Goal: Feedback & Contribution: Contribute content

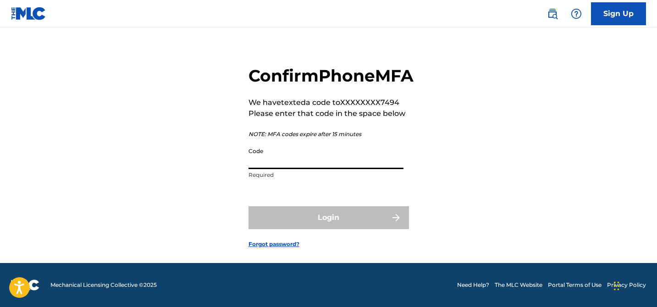
click at [274, 156] on input "Code" at bounding box center [326, 156] width 155 height 26
click at [290, 169] on input "Code" at bounding box center [326, 156] width 155 height 26
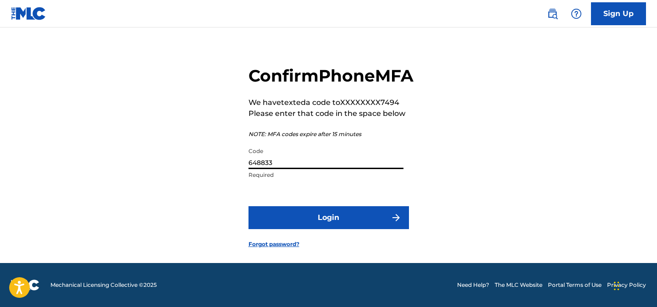
type input "648833"
click at [249, 206] on button "Login" at bounding box center [329, 217] width 161 height 23
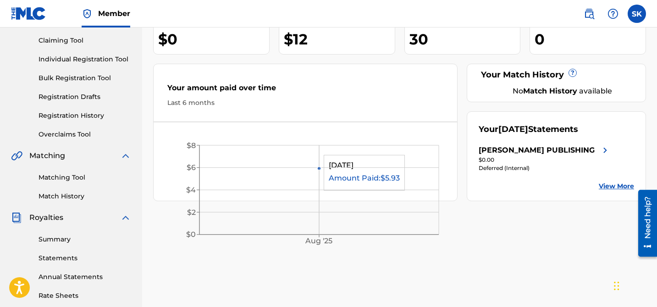
scroll to position [94, 0]
click at [61, 238] on link "Summary" at bounding box center [85, 240] width 93 height 10
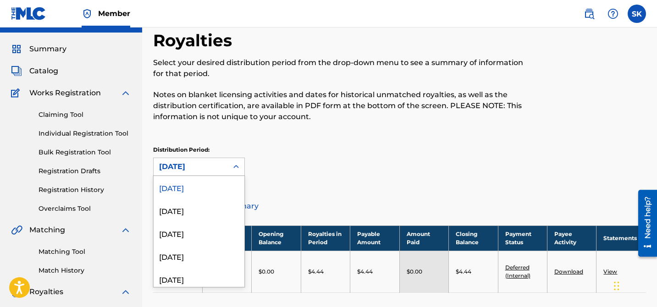
click at [235, 176] on div "[DATE] selected, 1 of 54. 54 results available. Use Up and Down to choose optio…" at bounding box center [199, 167] width 92 height 18
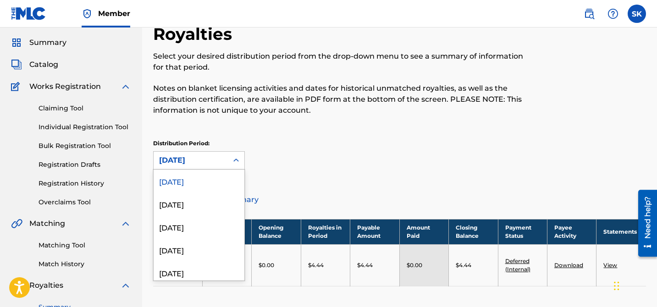
scroll to position [27, 0]
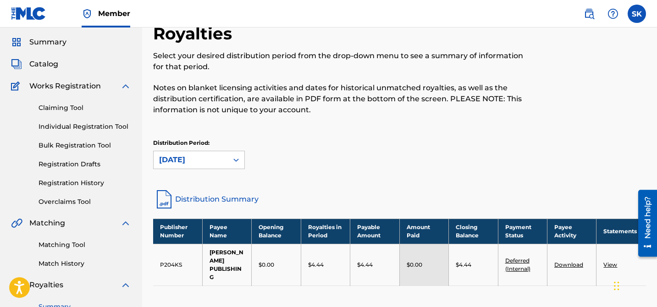
click at [476, 166] on div "Distribution Period: [DATE]" at bounding box center [399, 154] width 493 height 30
click at [577, 263] on link "Download" at bounding box center [568, 264] width 29 height 7
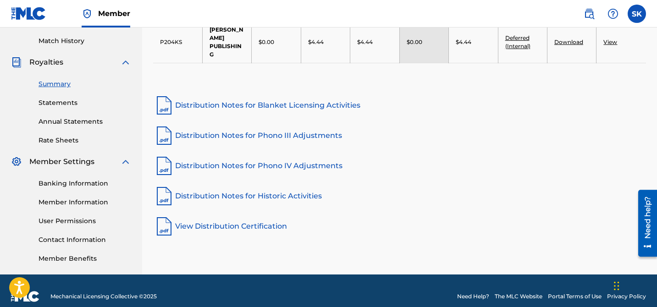
scroll to position [252, 0]
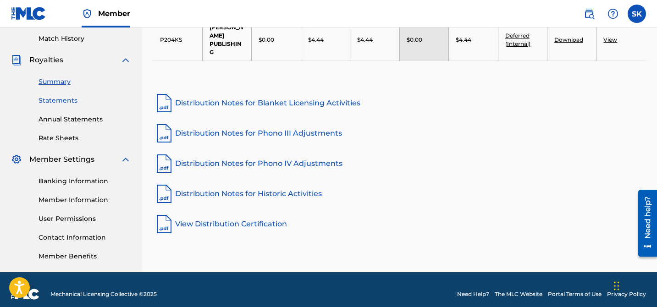
click at [63, 102] on link "Statements" at bounding box center [85, 101] width 93 height 10
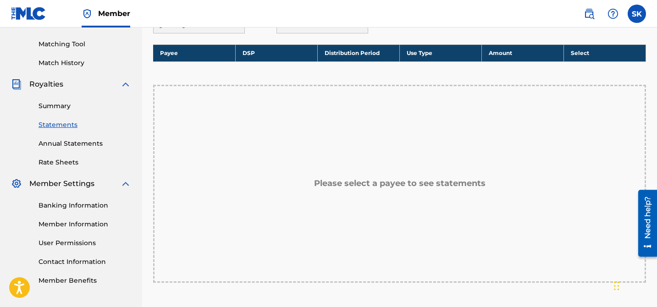
scroll to position [75, 0]
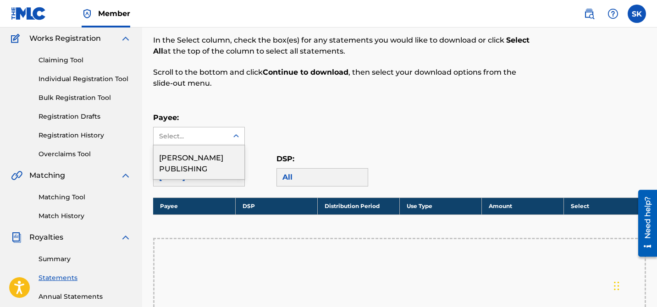
click at [225, 135] on div "Select..." at bounding box center [191, 135] width 74 height 17
click at [217, 163] on div "[PERSON_NAME] PUBLISHING" at bounding box center [199, 162] width 91 height 34
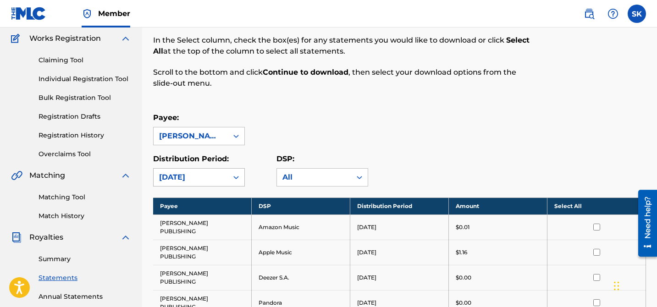
click at [234, 181] on icon at bounding box center [236, 177] width 9 height 9
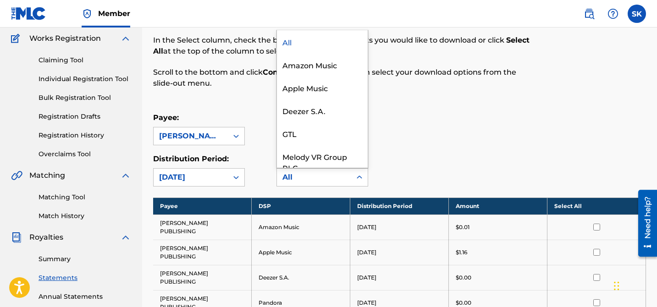
click at [337, 176] on div "All" at bounding box center [313, 177] width 63 height 11
click at [440, 141] on div "Payee: [PERSON_NAME] PUBLISHING" at bounding box center [399, 128] width 493 height 33
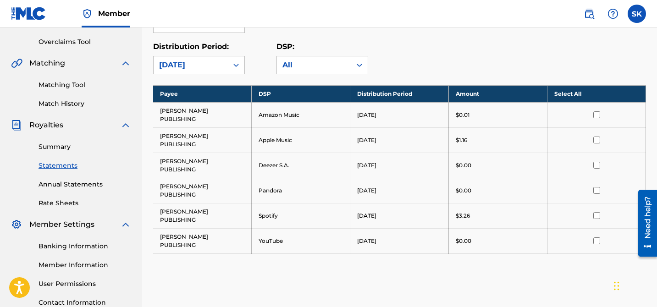
scroll to position [142, 0]
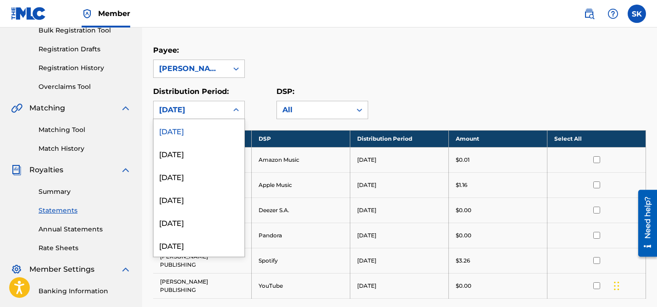
click at [235, 116] on div at bounding box center [236, 110] width 17 height 17
click at [218, 160] on div "[DATE]" at bounding box center [199, 153] width 91 height 23
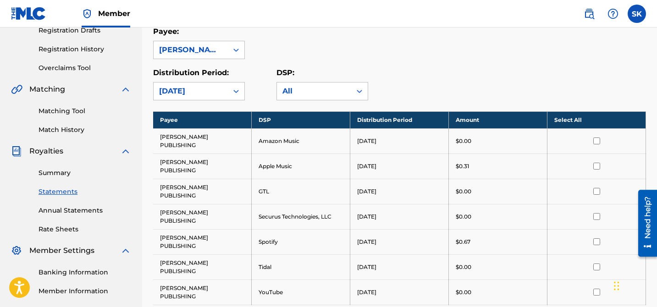
scroll to position [161, 0]
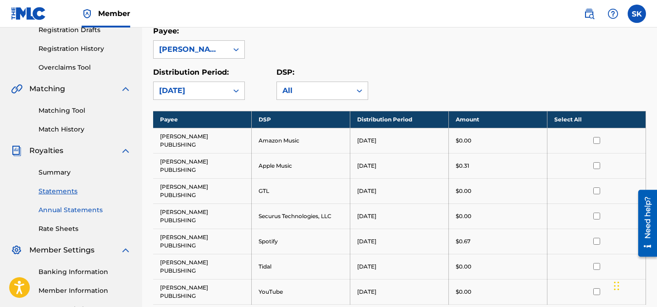
click at [91, 210] on link "Annual Statements" at bounding box center [85, 210] width 93 height 10
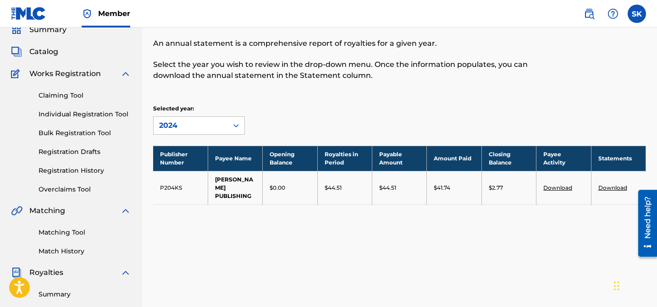
scroll to position [46, 0]
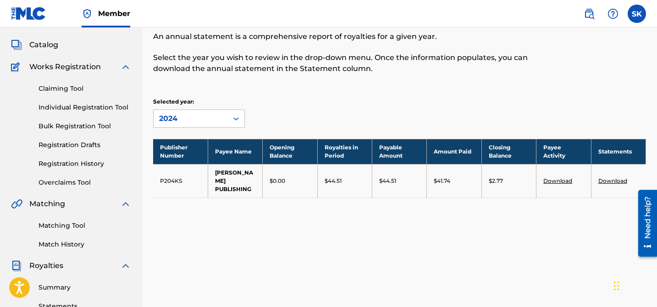
click at [616, 183] on link "Download" at bounding box center [612, 180] width 29 height 7
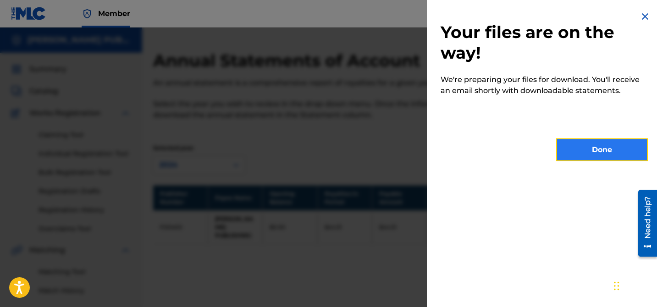
click at [587, 155] on button "Done" at bounding box center [602, 149] width 92 height 23
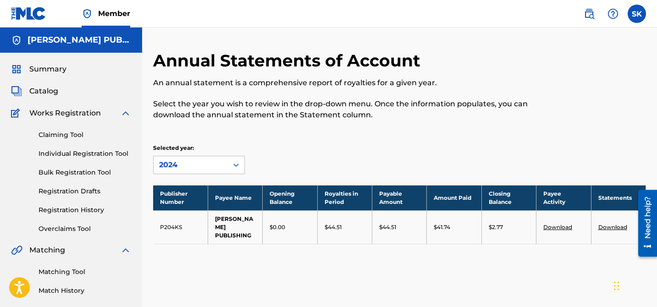
click at [564, 227] on link "Download" at bounding box center [557, 227] width 29 height 7
click at [565, 225] on link "Download" at bounding box center [557, 227] width 29 height 7
click at [611, 227] on link "Download" at bounding box center [612, 227] width 29 height 7
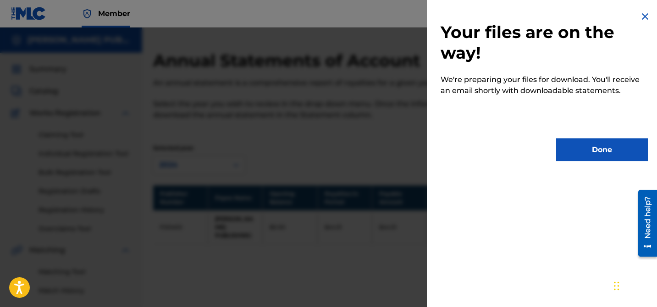
click at [606, 137] on div "Your files are on the way! We're preparing your files for download. You'll rece…" at bounding box center [544, 86] width 235 height 172
click at [606, 150] on button "Done" at bounding box center [602, 149] width 92 height 23
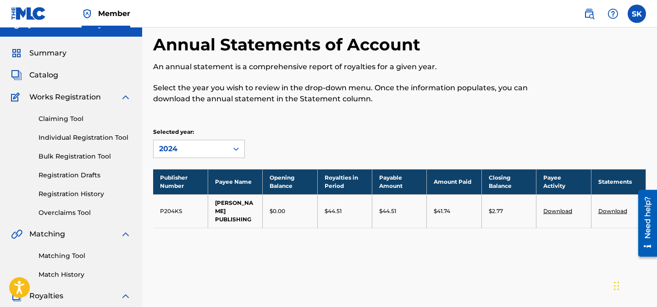
scroll to position [17, 0]
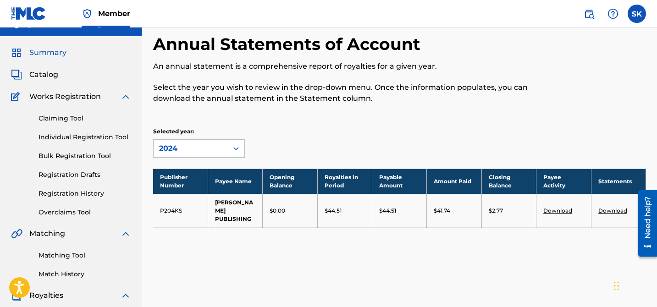
click at [42, 53] on span "Summary" at bounding box center [47, 52] width 37 height 11
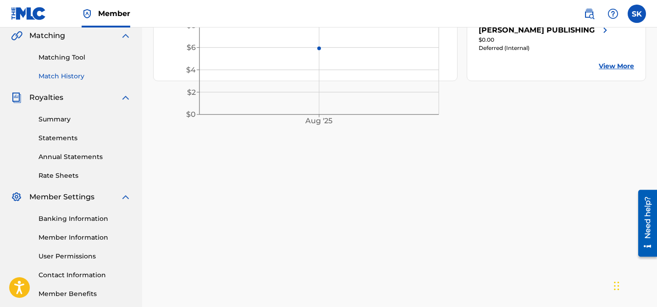
scroll to position [215, 0]
click at [60, 137] on link "Statements" at bounding box center [85, 138] width 93 height 10
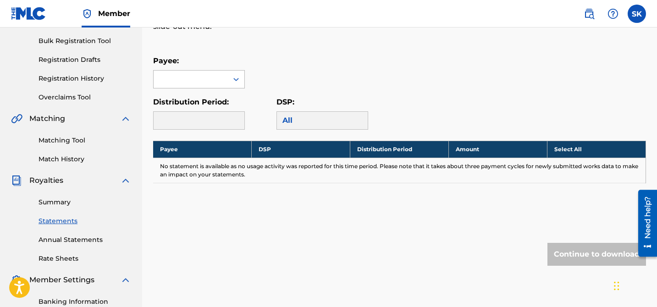
scroll to position [133, 0]
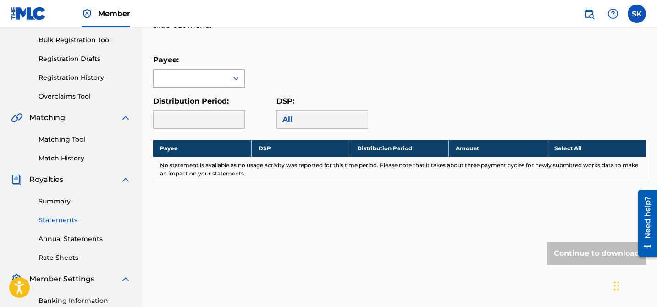
click at [231, 81] on div at bounding box center [236, 78] width 17 height 17
click at [216, 105] on div "[PERSON_NAME] PUBLISHING" at bounding box center [199, 105] width 91 height 34
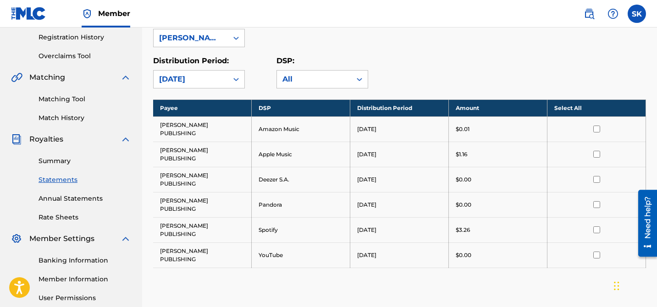
scroll to position [172, 0]
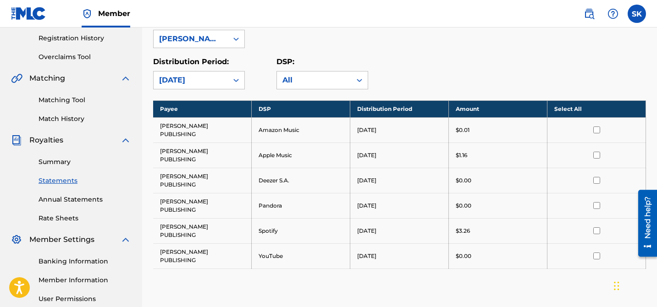
click at [598, 131] on input "checkbox" at bounding box center [596, 130] width 7 height 7
click at [596, 160] on td at bounding box center [597, 155] width 99 height 25
click at [596, 154] on input "checkbox" at bounding box center [596, 155] width 7 height 7
click at [598, 180] on input "checkbox" at bounding box center [596, 180] width 7 height 7
click at [598, 207] on input "checkbox" at bounding box center [596, 205] width 7 height 7
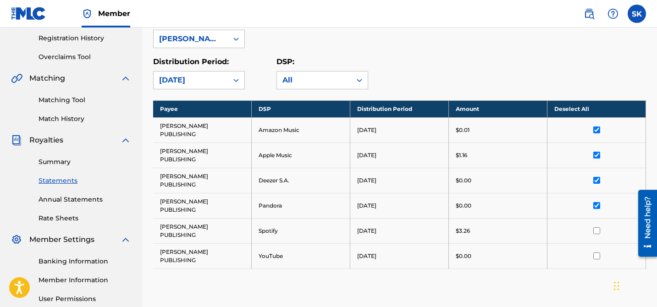
click at [596, 232] on input "checkbox" at bounding box center [596, 230] width 7 height 7
click at [596, 261] on td at bounding box center [597, 256] width 99 height 25
click at [598, 256] on input "checkbox" at bounding box center [596, 256] width 7 height 7
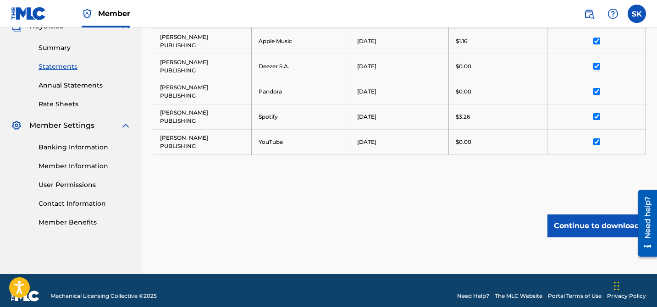
scroll to position [297, 0]
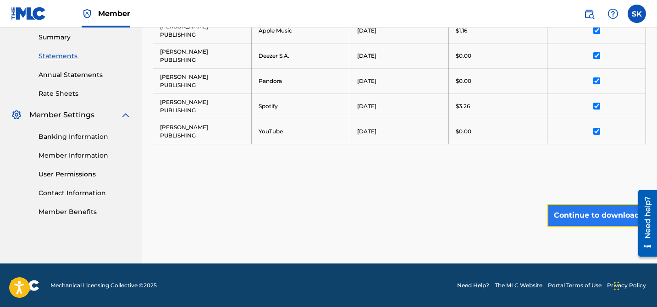
click at [576, 210] on button "Continue to download" at bounding box center [597, 215] width 99 height 23
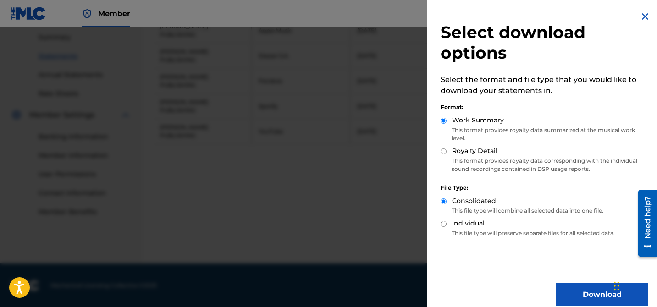
click at [525, 202] on div "Consolidated" at bounding box center [544, 201] width 207 height 11
click at [449, 155] on div "Royalty Detail" at bounding box center [544, 151] width 207 height 11
click at [444, 154] on input "Royalty Detail" at bounding box center [444, 152] width 6 height 6
radio input "true"
click at [446, 225] on input "Individual" at bounding box center [444, 224] width 6 height 6
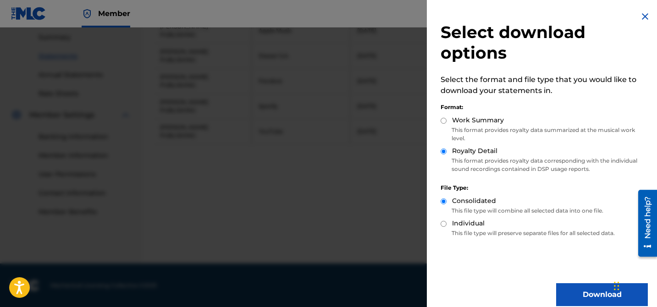
radio input "true"
click at [588, 294] on button "Download" at bounding box center [602, 294] width 92 height 23
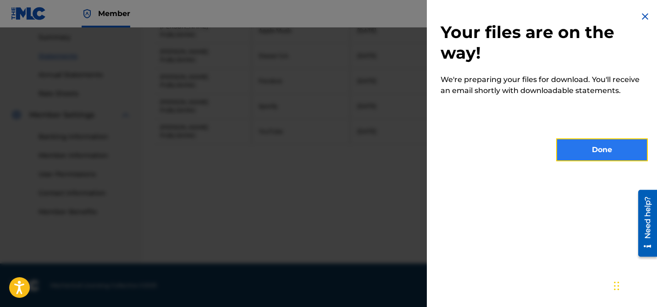
click at [594, 151] on button "Done" at bounding box center [602, 149] width 92 height 23
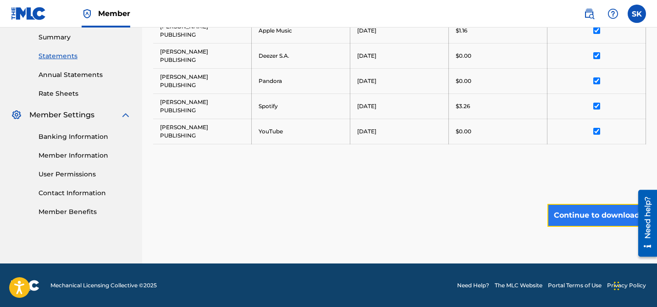
click at [574, 214] on button "Continue to download" at bounding box center [597, 215] width 99 height 23
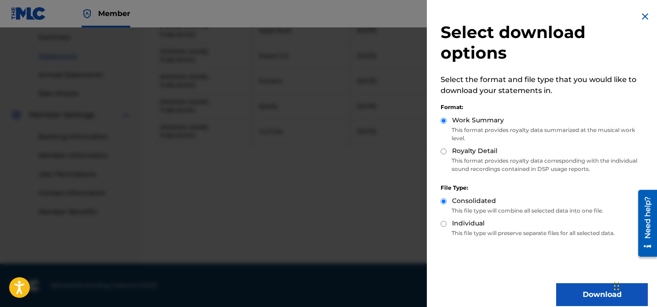
click at [443, 225] on input "Individual" at bounding box center [444, 224] width 6 height 6
radio input "true"
click at [444, 152] on input "Royalty Detail" at bounding box center [444, 152] width 6 height 6
radio input "true"
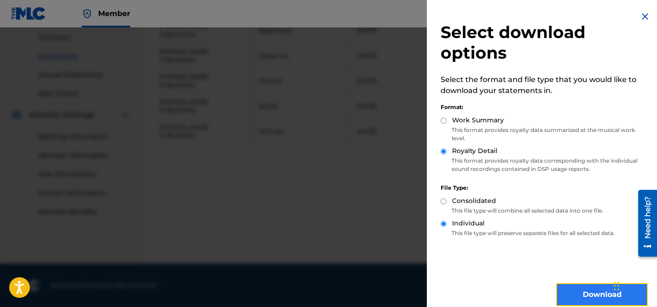
click at [584, 295] on button "Download" at bounding box center [602, 294] width 92 height 23
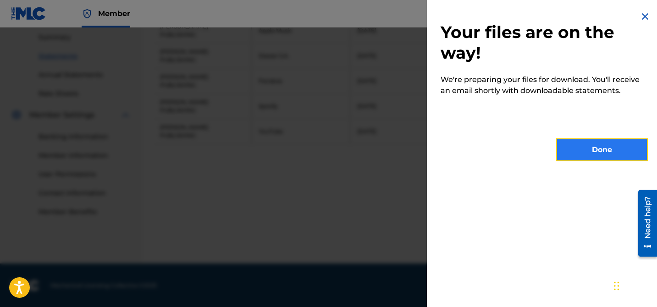
click at [601, 155] on button "Done" at bounding box center [602, 149] width 92 height 23
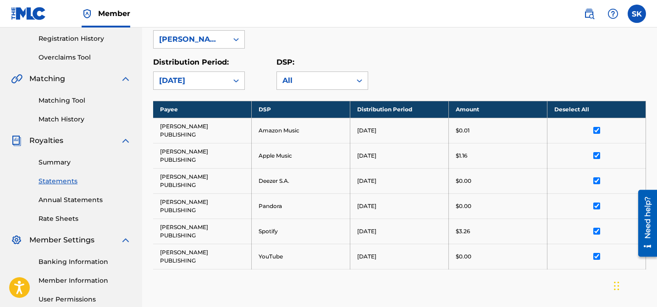
scroll to position [0, 0]
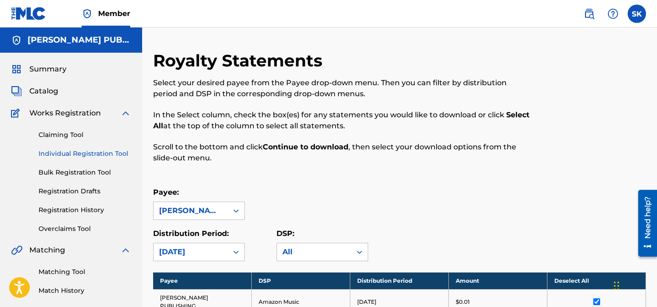
click at [70, 156] on link "Individual Registration Tool" at bounding box center [85, 154] width 93 height 10
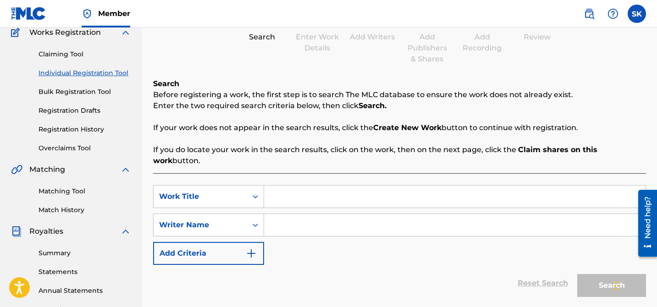
scroll to position [104, 0]
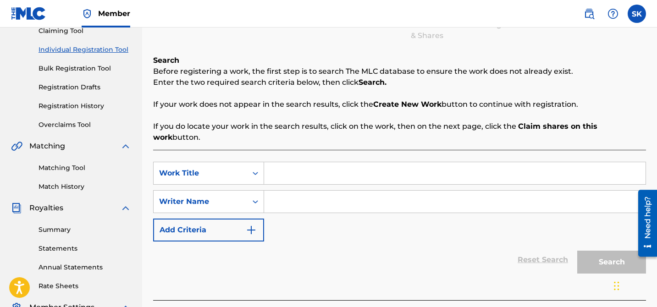
click at [313, 162] on input "Search Form" at bounding box center [455, 173] width 382 height 22
type input "playing house"
click at [326, 191] on input "Search Form" at bounding box center [455, 202] width 382 height 22
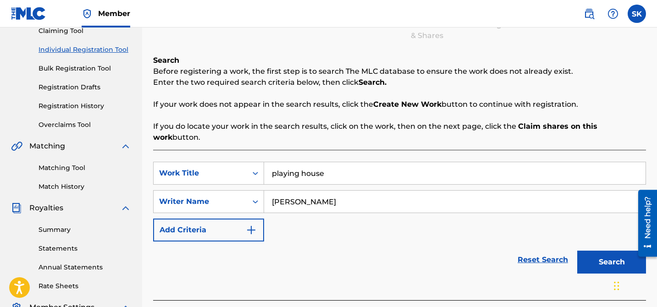
type input "[PERSON_NAME]"
click at [577, 251] on button "Search" at bounding box center [611, 262] width 69 height 23
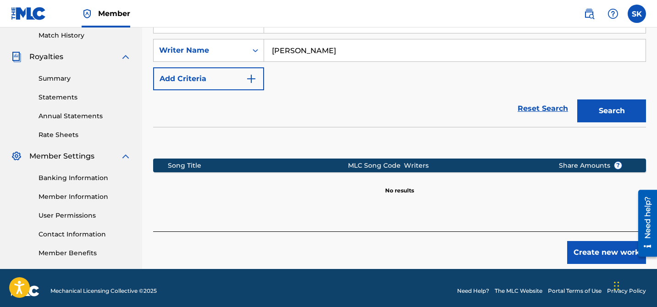
scroll to position [261, 0]
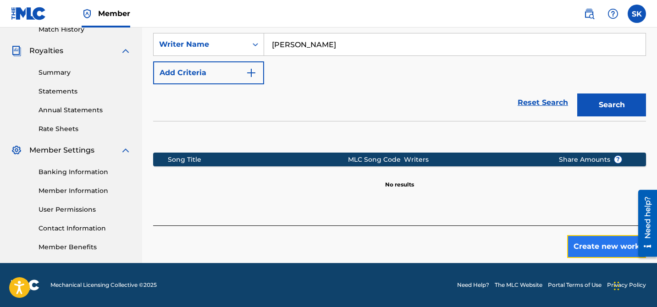
click at [604, 238] on button "Create new work" at bounding box center [606, 246] width 79 height 23
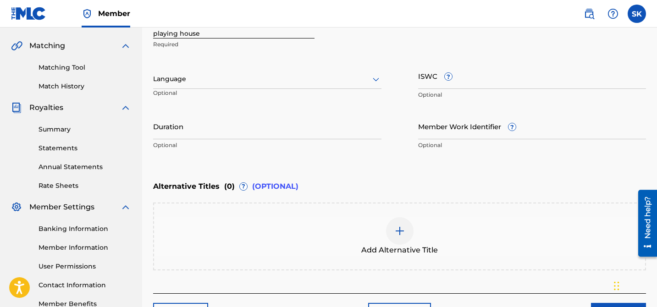
scroll to position [77, 0]
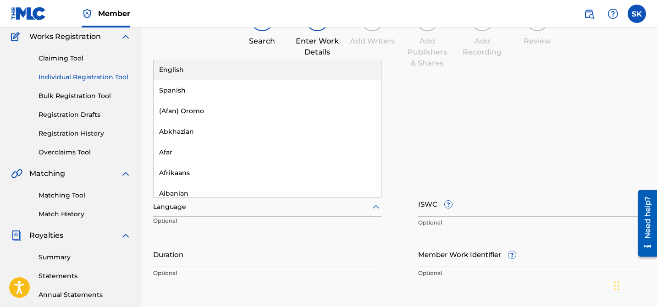
click at [211, 213] on div "Language" at bounding box center [267, 207] width 228 height 19
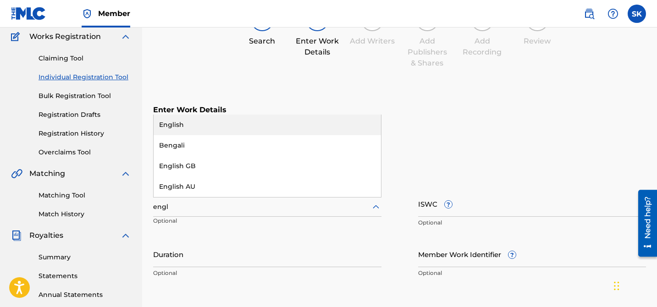
type input "english"
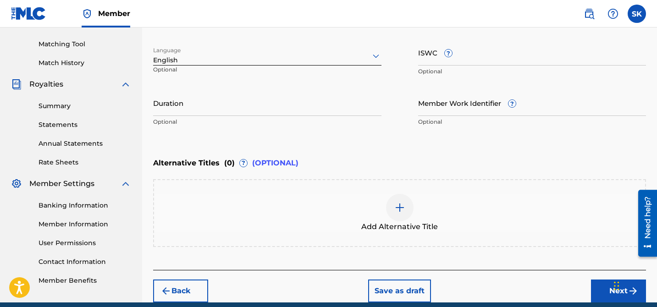
scroll to position [266, 0]
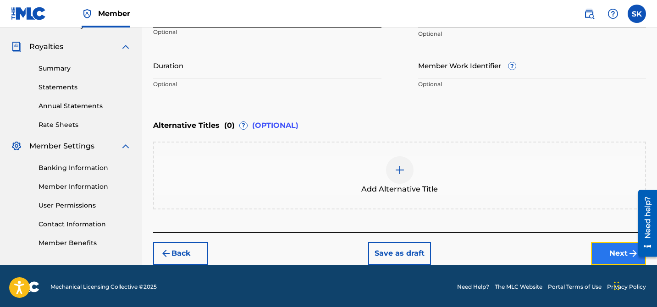
click at [620, 255] on button "Next" at bounding box center [618, 253] width 55 height 23
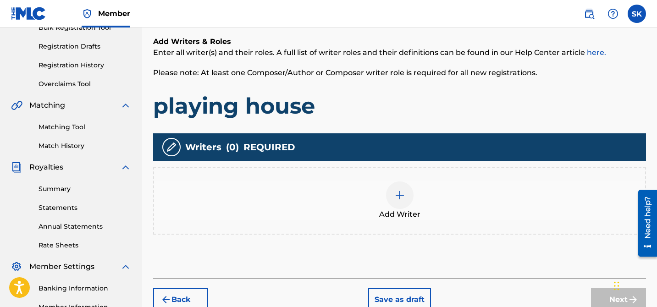
scroll to position [172, 0]
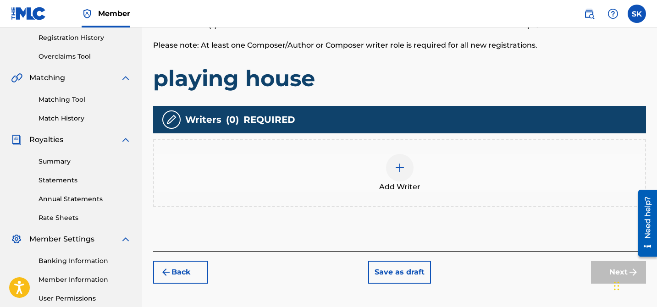
click at [394, 165] on img at bounding box center [399, 167] width 11 height 11
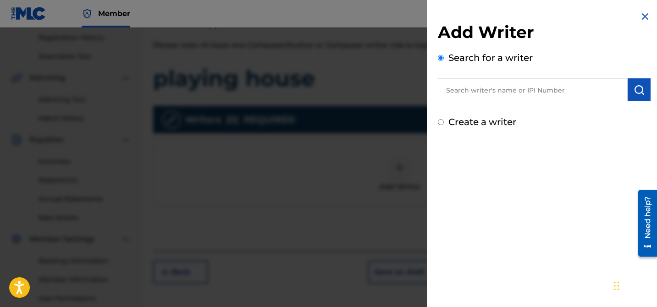
click at [507, 95] on input "text" at bounding box center [533, 89] width 190 height 23
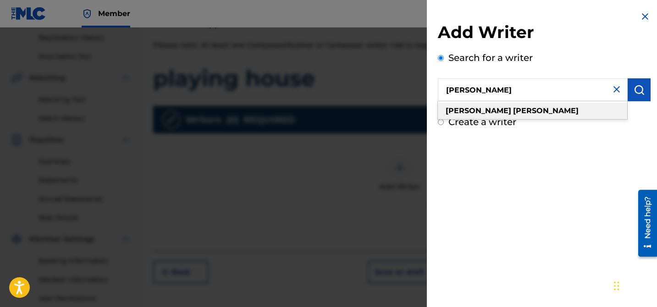
click at [513, 115] on strong "[PERSON_NAME]" at bounding box center [546, 110] width 66 height 9
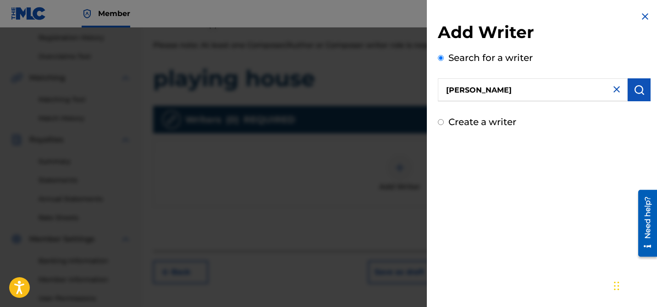
scroll to position [261, 0]
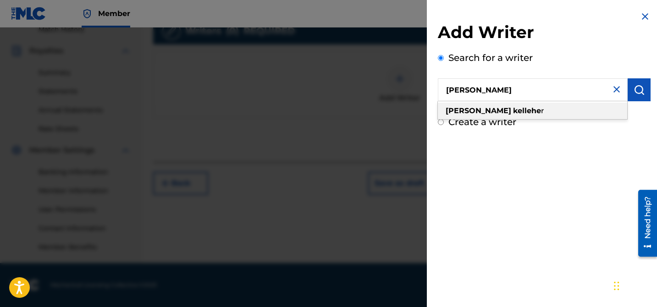
type input "[PERSON_NAME]"
click at [513, 110] on strong "[PERSON_NAME]" at bounding box center [546, 110] width 66 height 9
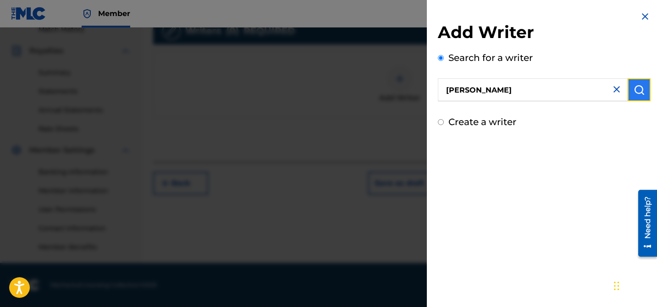
click at [634, 91] on img "submit" at bounding box center [639, 89] width 11 height 11
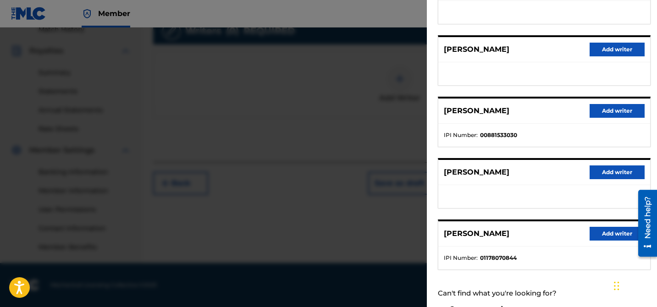
scroll to position [148, 0]
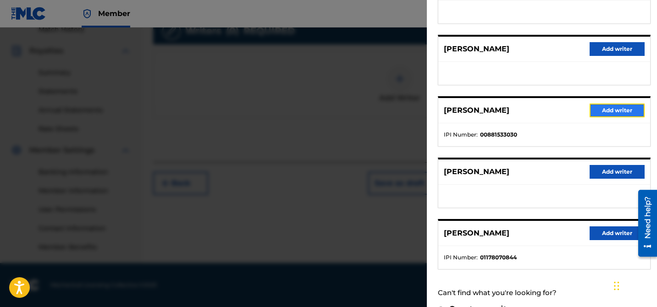
click at [615, 108] on button "Add writer" at bounding box center [617, 111] width 55 height 14
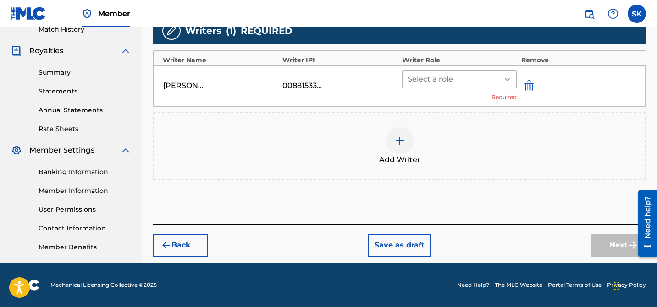
click at [504, 76] on icon at bounding box center [507, 79] width 9 height 9
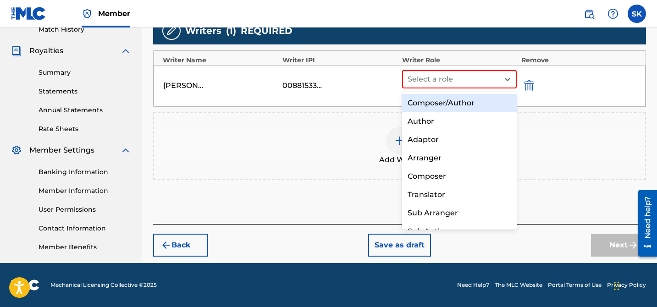
click at [465, 100] on div "Composer/Author" at bounding box center [459, 103] width 115 height 18
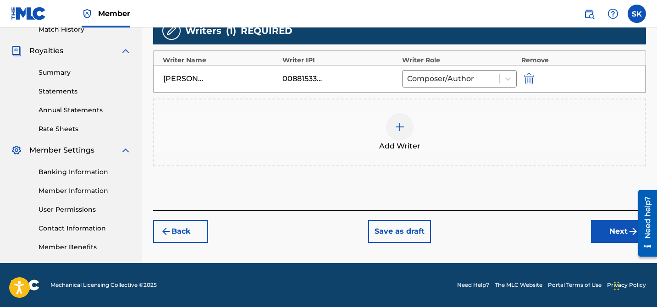
click at [407, 130] on div at bounding box center [400, 127] width 28 height 28
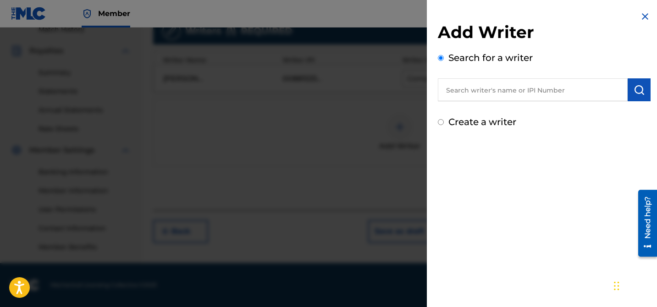
click at [483, 94] on input "text" at bounding box center [533, 89] width 190 height 23
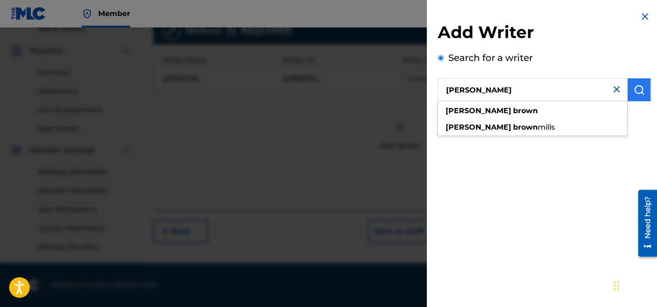
type input "[PERSON_NAME]"
click at [637, 85] on img "submit" at bounding box center [639, 89] width 11 height 11
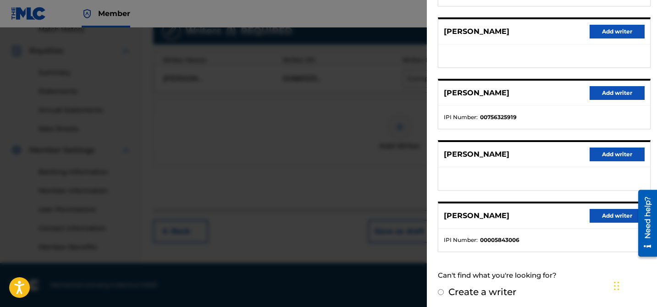
scroll to position [168, 0]
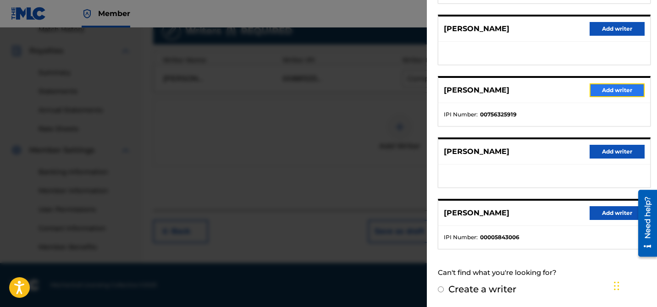
click at [616, 92] on button "Add writer" at bounding box center [617, 90] width 55 height 14
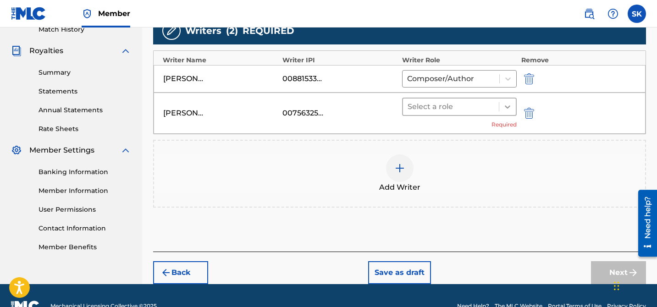
click at [503, 105] on icon at bounding box center [507, 106] width 9 height 9
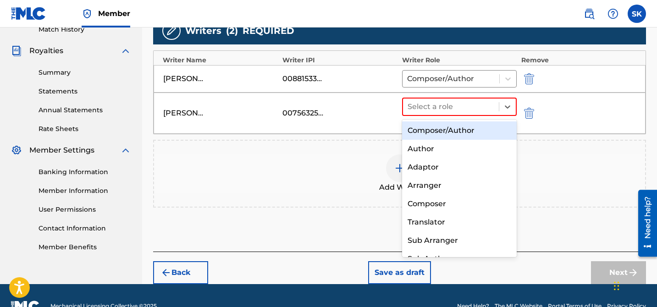
click at [471, 133] on div "Composer/Author" at bounding box center [459, 131] width 115 height 18
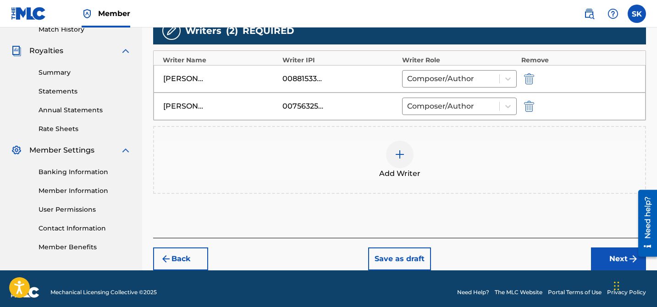
click at [405, 155] on div at bounding box center [400, 155] width 28 height 28
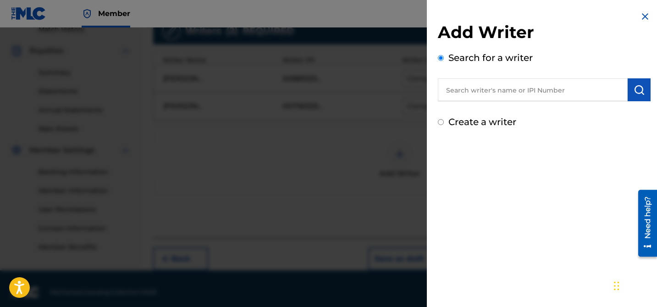
click at [610, 86] on input "text" at bounding box center [533, 89] width 190 height 23
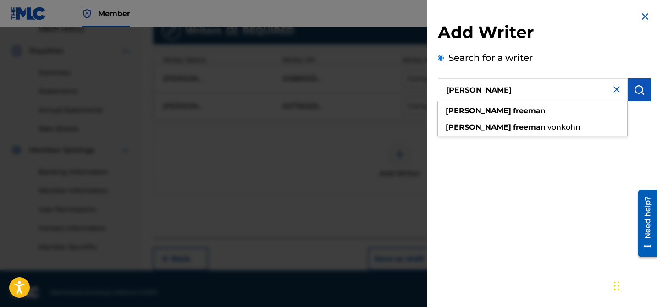
type input "[PERSON_NAME]"
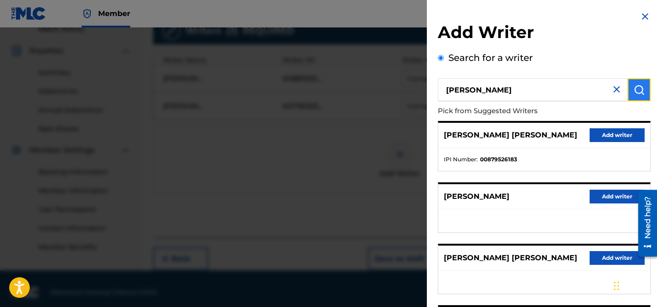
click at [629, 91] on button "submit" at bounding box center [639, 89] width 23 height 23
click at [606, 134] on button "Add writer" at bounding box center [617, 135] width 55 height 14
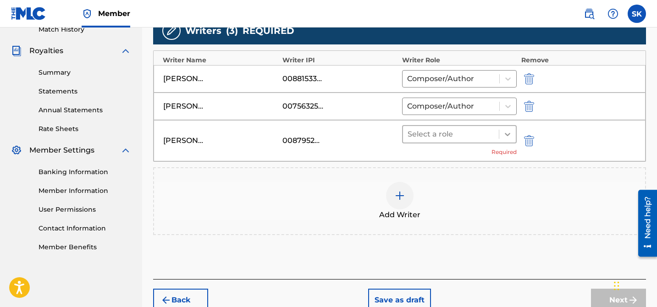
click at [505, 136] on icon at bounding box center [507, 134] width 9 height 9
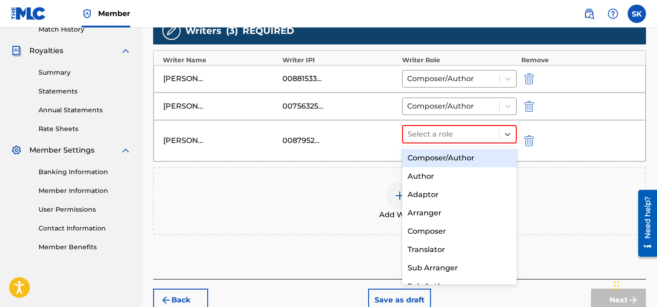
click at [455, 159] on div "Composer/Author" at bounding box center [459, 158] width 115 height 18
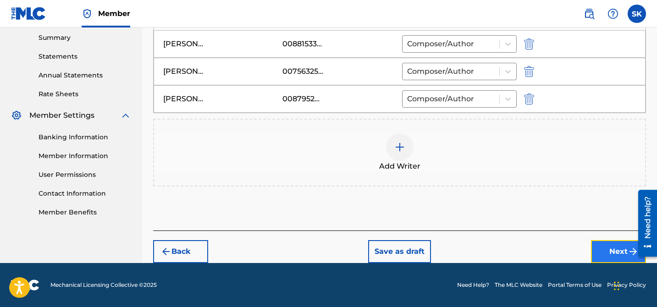
click at [598, 250] on button "Next" at bounding box center [618, 251] width 55 height 23
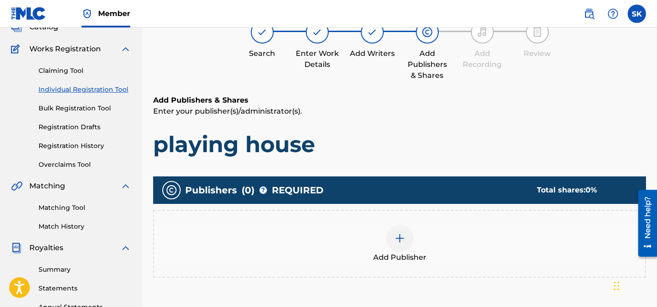
scroll to position [103, 0]
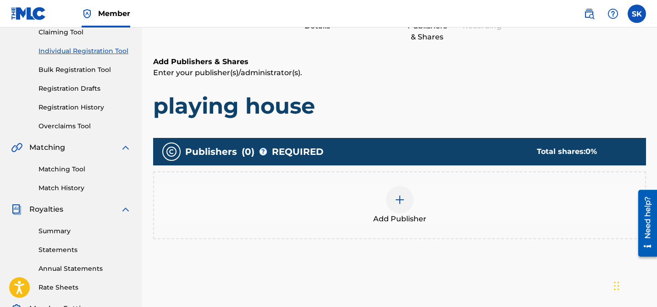
click at [399, 207] on div at bounding box center [400, 200] width 28 height 28
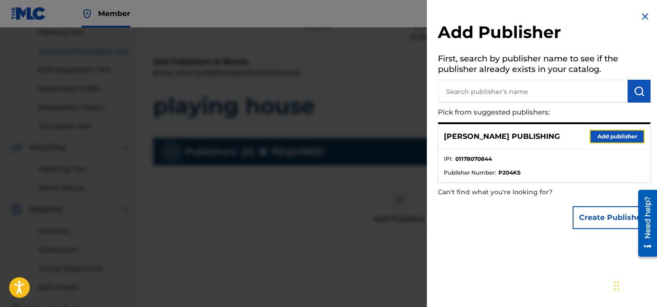
click at [610, 136] on button "Add publisher" at bounding box center [617, 137] width 55 height 14
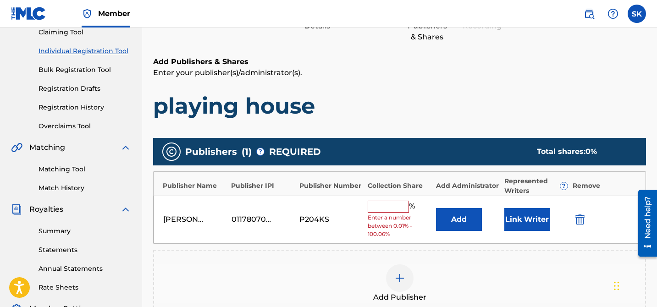
click at [384, 206] on input "text" at bounding box center [388, 207] width 41 height 12
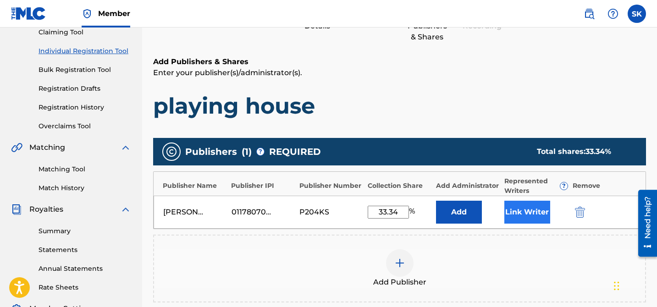
type input "33.34"
click at [529, 213] on button "Link Writer" at bounding box center [527, 212] width 46 height 23
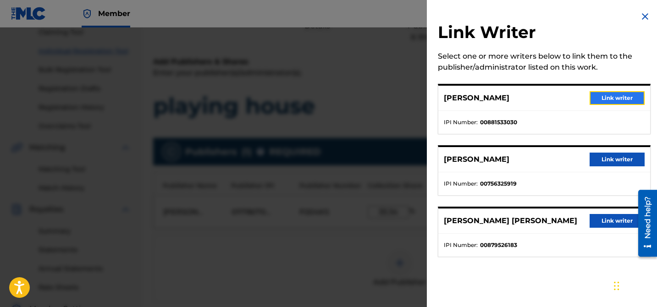
click at [616, 94] on button "Link writer" at bounding box center [617, 98] width 55 height 14
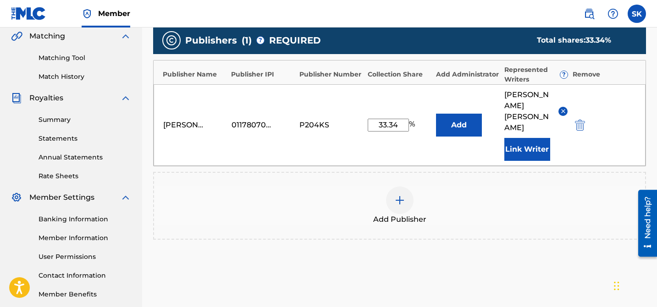
scroll to position [215, 0]
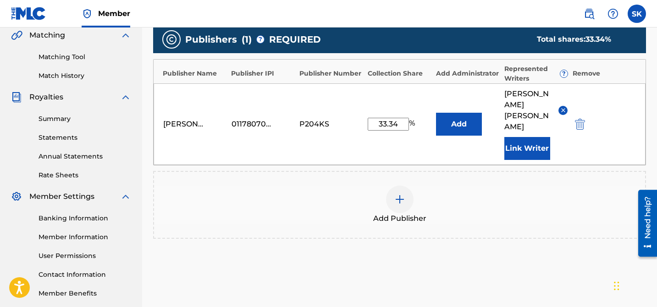
click at [400, 190] on div at bounding box center [400, 200] width 28 height 28
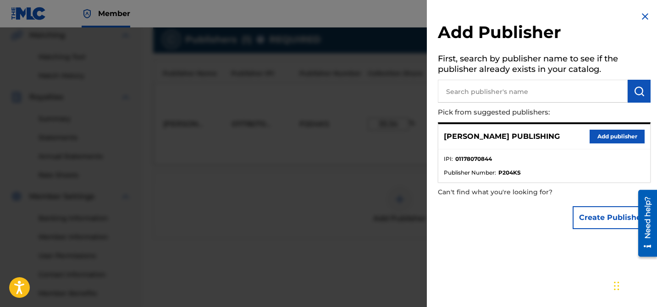
click at [493, 89] on input "text" at bounding box center [533, 91] width 190 height 23
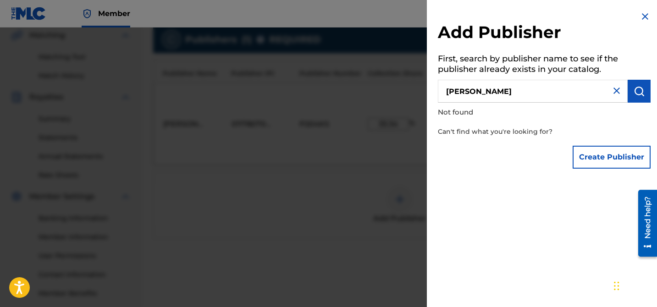
drag, startPoint x: 482, startPoint y: 92, endPoint x: 370, endPoint y: 79, distance: 112.2
click at [370, 79] on div "Add Publisher First, search by publisher name to see if the publisher already e…" at bounding box center [328, 168] width 657 height 280
type input "[PERSON_NAME] [PERSON_NAME]"
click at [638, 89] on img "submit" at bounding box center [639, 91] width 11 height 11
drag, startPoint x: 539, startPoint y: 92, endPoint x: 338, endPoint y: 89, distance: 200.4
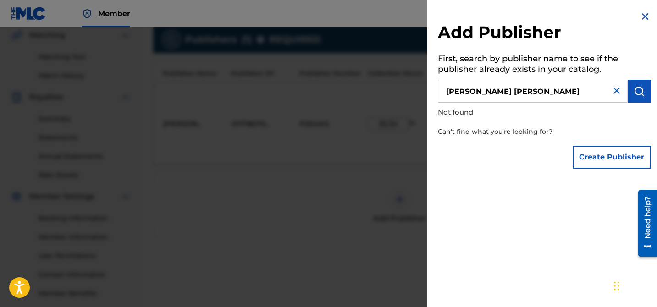
click at [339, 89] on div "Add Publisher First, search by publisher name to see if the publisher already e…" at bounding box center [328, 168] width 657 height 280
type input "[PERSON_NAME]"
click at [642, 13] on img at bounding box center [645, 16] width 11 height 11
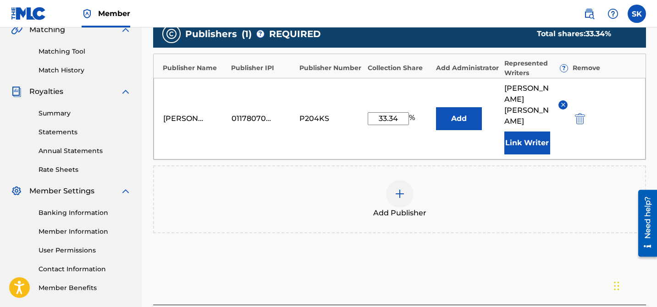
scroll to position [222, 0]
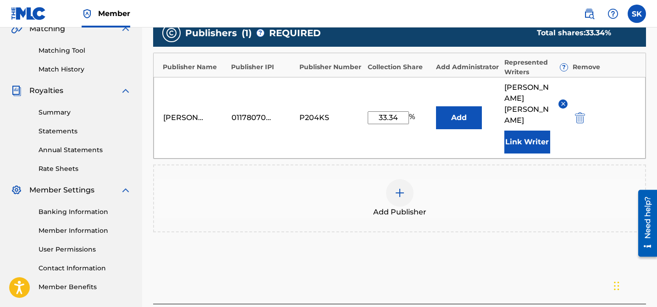
click at [395, 188] on img at bounding box center [399, 193] width 11 height 11
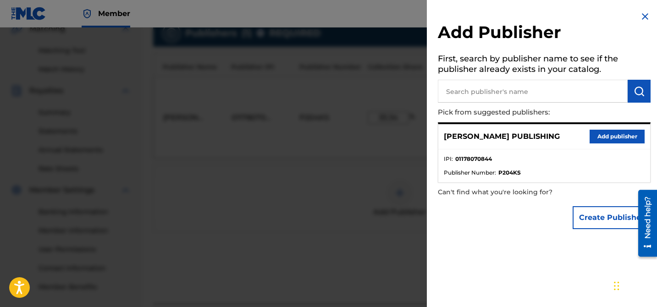
click at [515, 91] on input "text" at bounding box center [533, 91] width 190 height 23
type input "warner-[PERSON_NAME]"
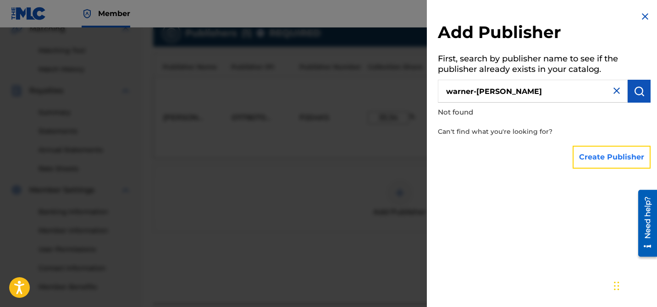
click at [611, 159] on button "Create Publisher" at bounding box center [612, 157] width 78 height 23
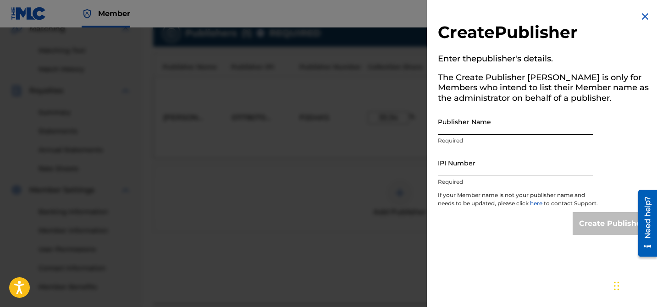
click at [502, 124] on input "Publisher Name" at bounding box center [515, 122] width 155 height 26
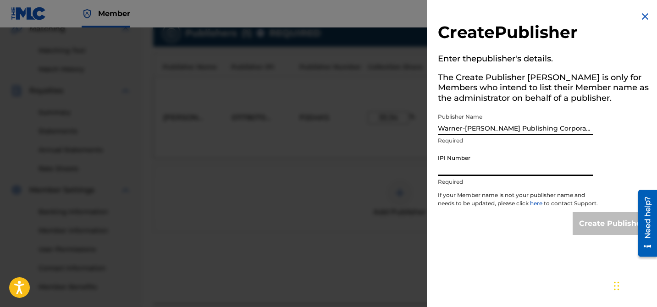
click at [582, 130] on input "Warner-[PERSON_NAME] Publishing Corporation" at bounding box center [515, 122] width 155 height 26
type input "Warner-[PERSON_NAME] Publishing Corp"
click at [514, 161] on input "IPI Number" at bounding box center [515, 163] width 155 height 26
click at [643, 17] on img at bounding box center [645, 16] width 11 height 11
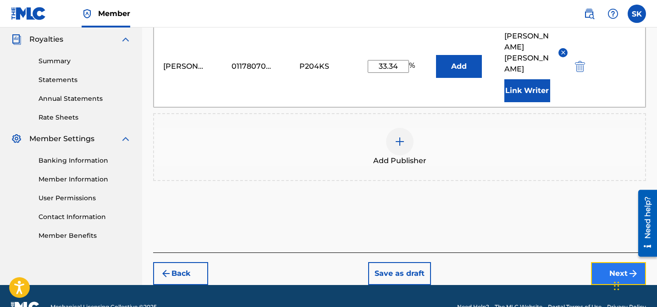
click at [614, 262] on button "Next" at bounding box center [618, 273] width 55 height 23
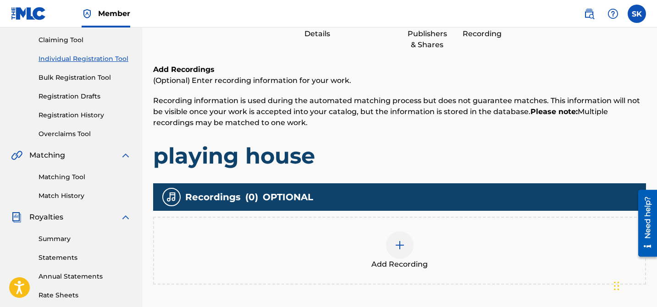
scroll to position [261, 0]
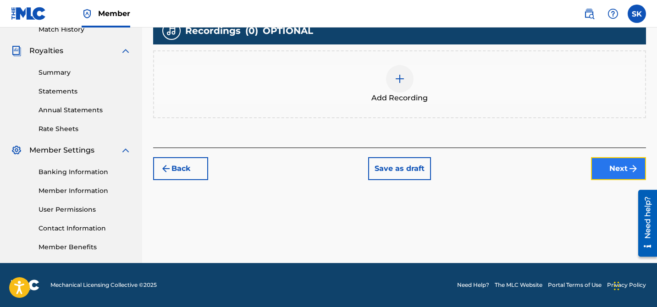
click at [611, 161] on button "Next" at bounding box center [618, 168] width 55 height 23
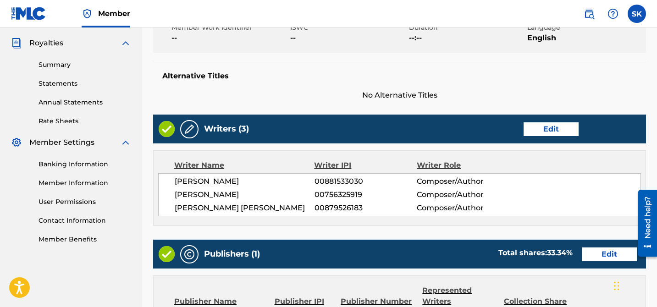
scroll to position [479, 0]
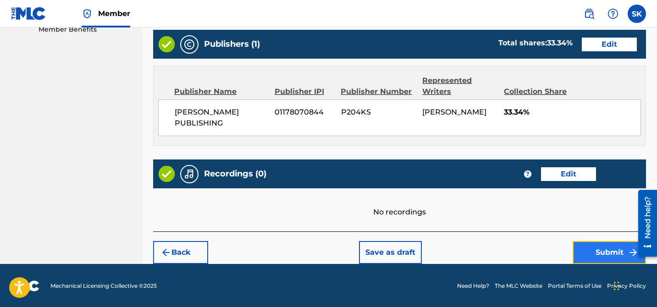
click at [601, 247] on button "Submit" at bounding box center [609, 252] width 73 height 23
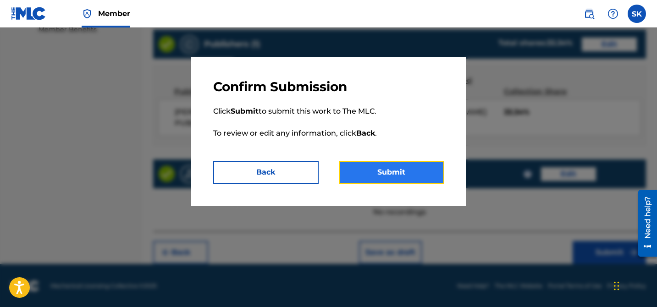
click at [389, 164] on button "Submit" at bounding box center [391, 172] width 105 height 23
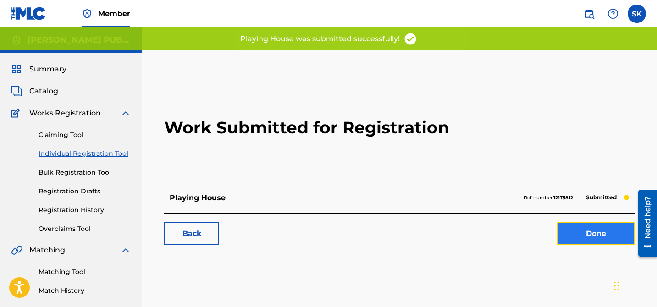
click at [600, 241] on link "Done" at bounding box center [596, 233] width 78 height 23
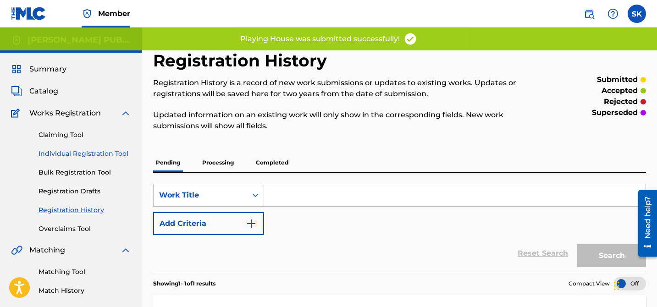
click at [78, 155] on link "Individual Registration Tool" at bounding box center [85, 154] width 93 height 10
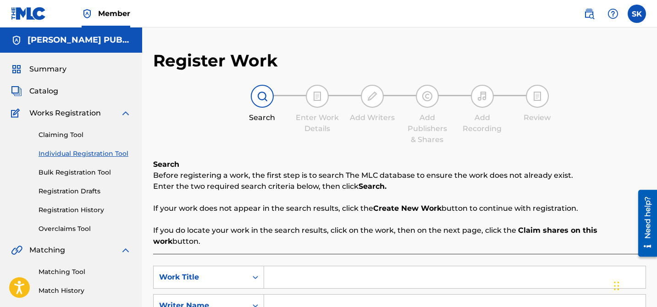
scroll to position [86, 0]
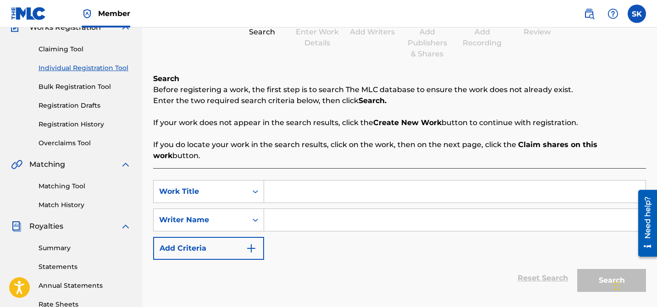
click at [318, 190] on input "Search Form" at bounding box center [455, 192] width 382 height 22
type input "He's Not [DEMOGRAPHIC_DATA]"
click at [322, 209] on input "Search Form" at bounding box center [455, 220] width 382 height 22
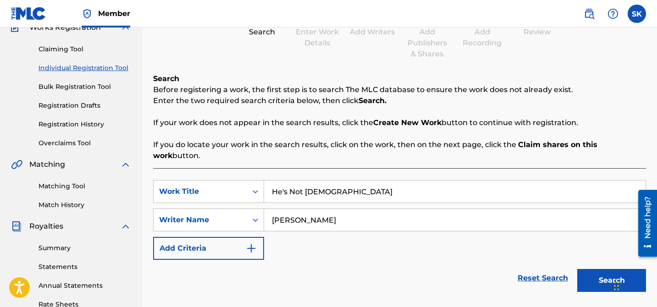
type input "[PERSON_NAME]"
click at [577, 269] on button "Search" at bounding box center [611, 280] width 69 height 23
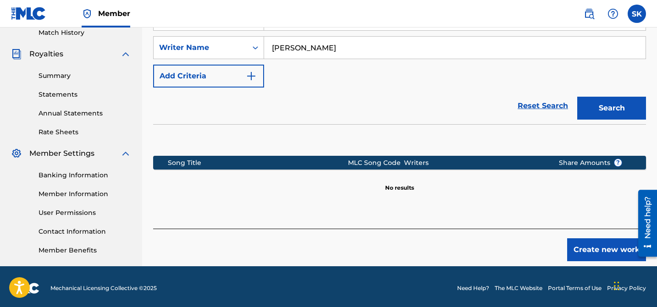
scroll to position [261, 0]
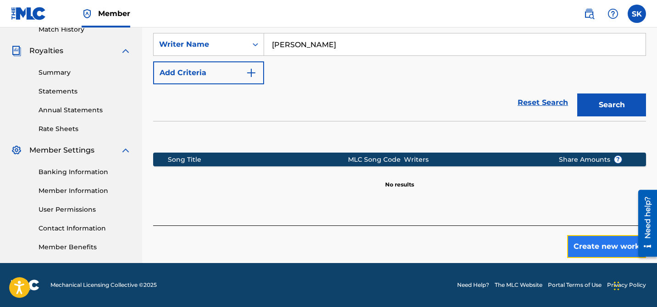
click at [591, 237] on button "Create new work" at bounding box center [606, 246] width 79 height 23
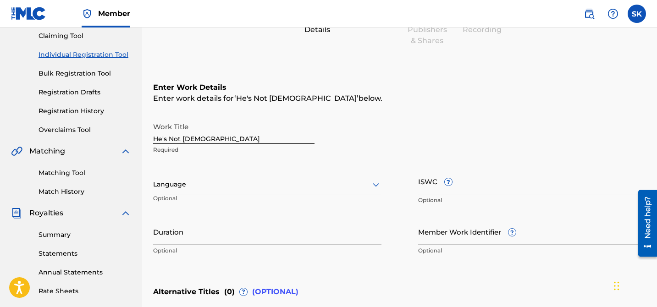
scroll to position [119, 0]
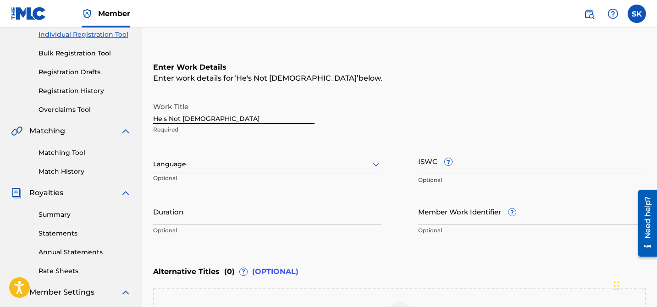
click at [246, 165] on div at bounding box center [267, 164] width 228 height 11
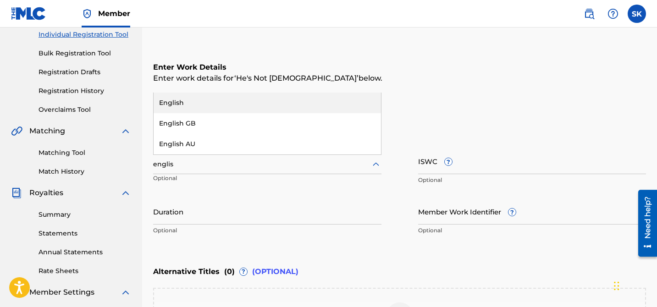
type input "english"
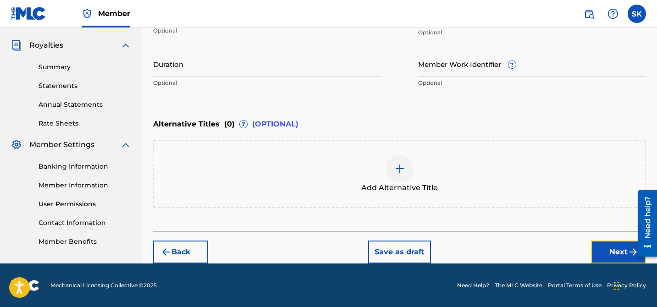
click at [601, 255] on button "Next" at bounding box center [618, 252] width 55 height 23
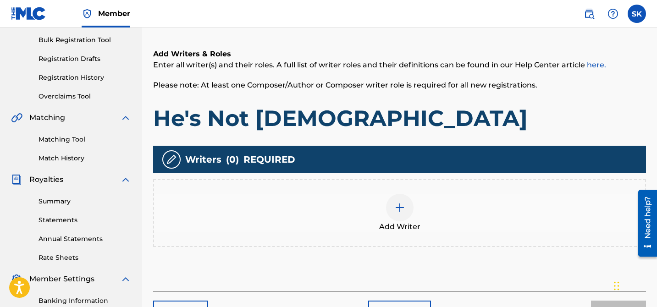
scroll to position [261, 0]
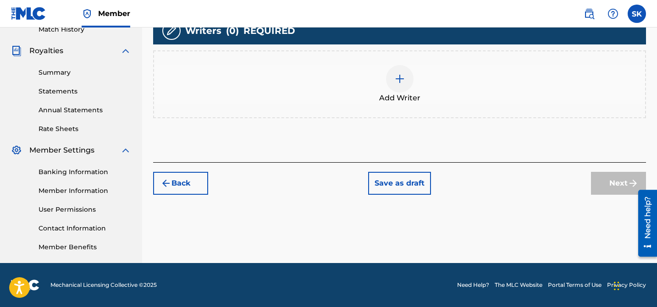
click at [394, 74] on img at bounding box center [399, 78] width 11 height 11
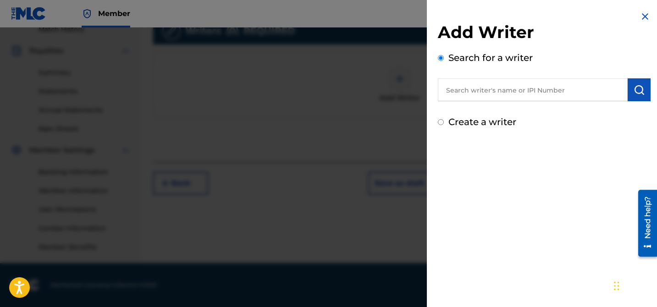
click at [497, 92] on input "text" at bounding box center [533, 89] width 190 height 23
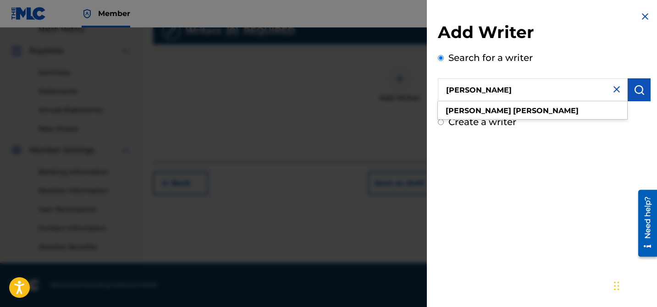
type input "[PERSON_NAME]"
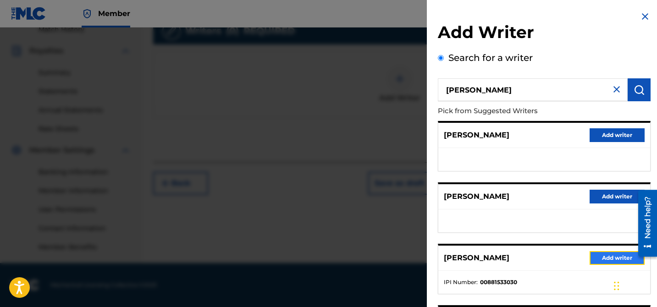
click at [609, 256] on button "Add writer" at bounding box center [617, 258] width 55 height 14
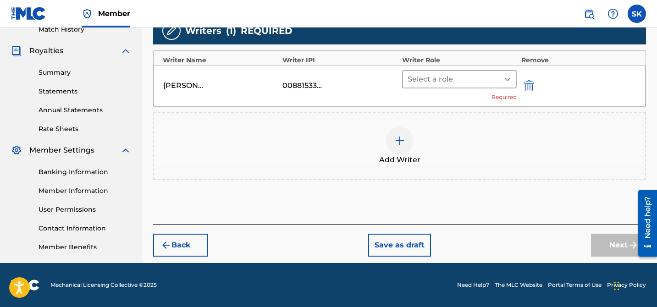
click at [502, 83] on div at bounding box center [507, 79] width 17 height 17
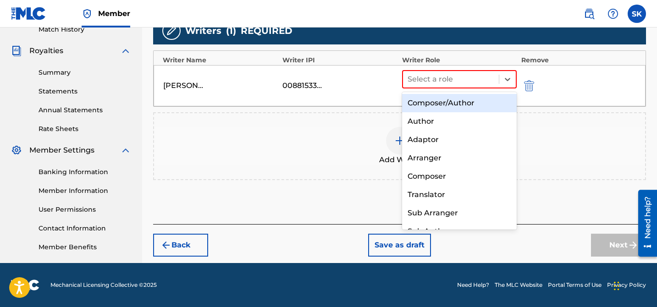
click at [464, 100] on div "Composer/Author" at bounding box center [459, 103] width 115 height 18
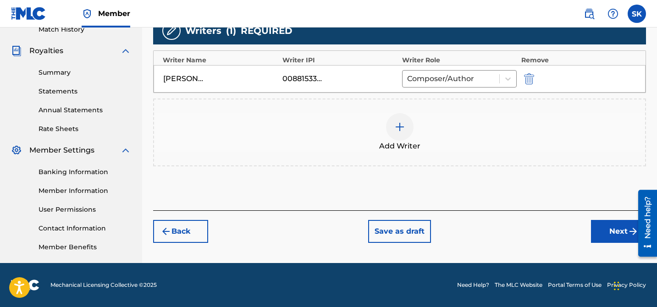
click at [407, 135] on div at bounding box center [400, 127] width 28 height 28
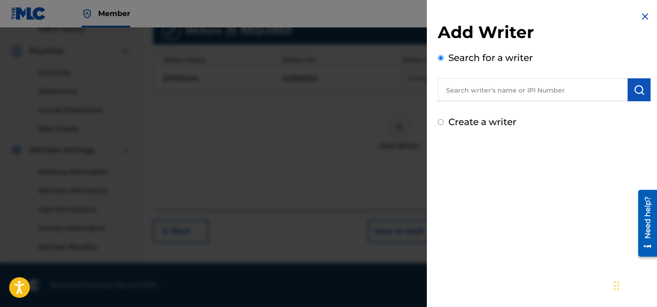
click at [516, 94] on input "text" at bounding box center [533, 89] width 190 height 23
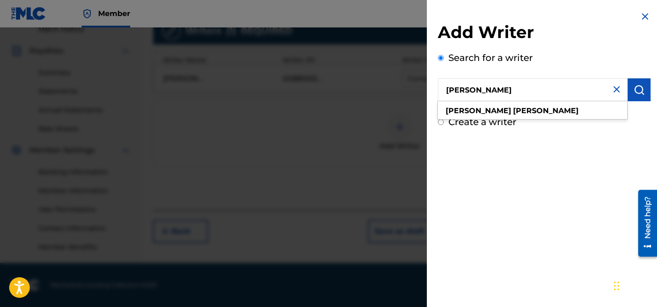
type input "[PERSON_NAME]"
click at [503, 111] on div "[PERSON_NAME]" at bounding box center [532, 111] width 189 height 17
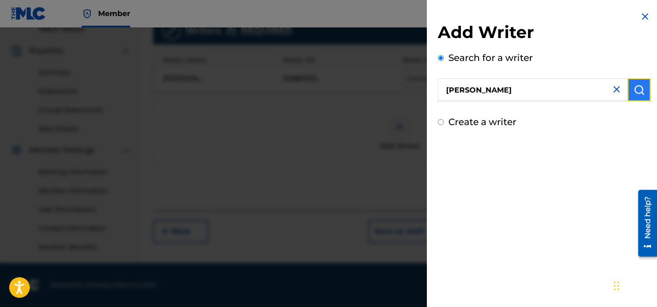
click at [637, 90] on img "submit" at bounding box center [639, 89] width 11 height 11
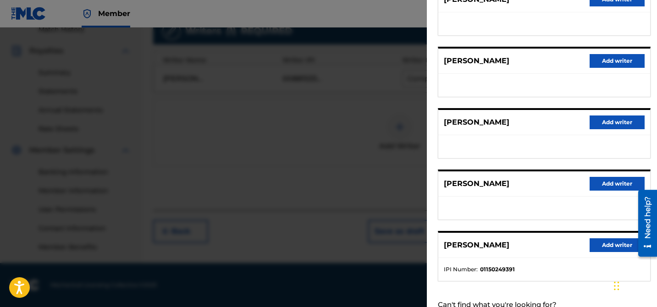
scroll to position [168, 0]
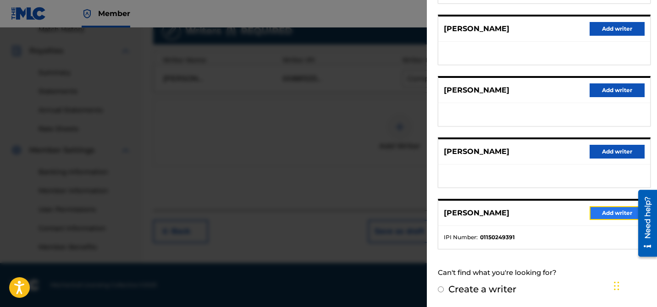
click at [612, 219] on button "Add writer" at bounding box center [617, 213] width 55 height 14
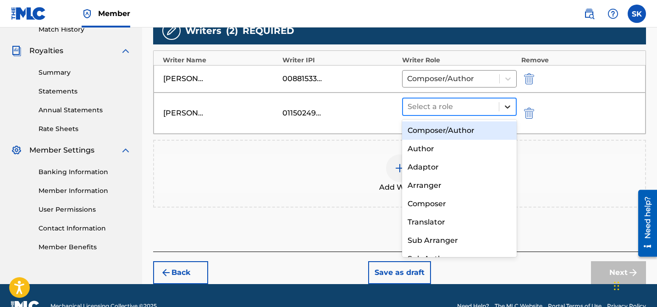
click at [513, 100] on div at bounding box center [507, 107] width 17 height 17
click at [468, 132] on div "Composer/Author" at bounding box center [459, 131] width 115 height 18
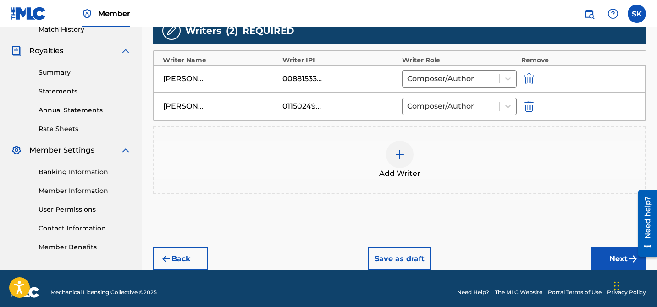
click at [399, 155] on img at bounding box center [399, 154] width 11 height 11
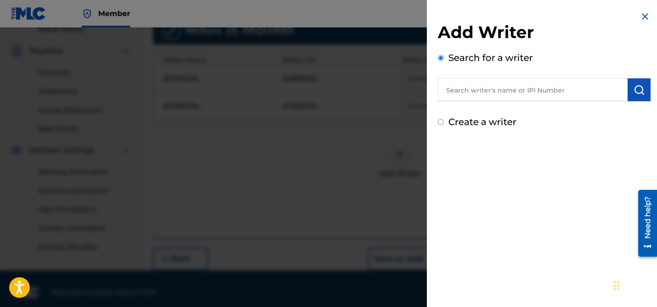
click at [492, 83] on input "text" at bounding box center [533, 89] width 190 height 23
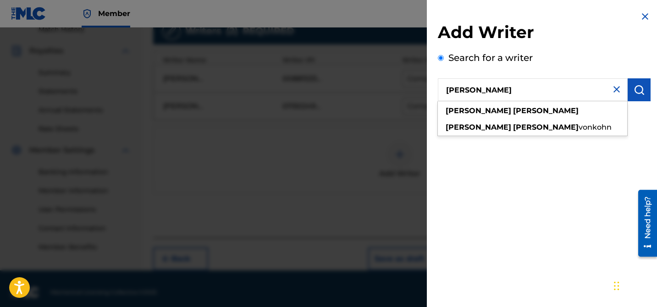
type input "[PERSON_NAME]"
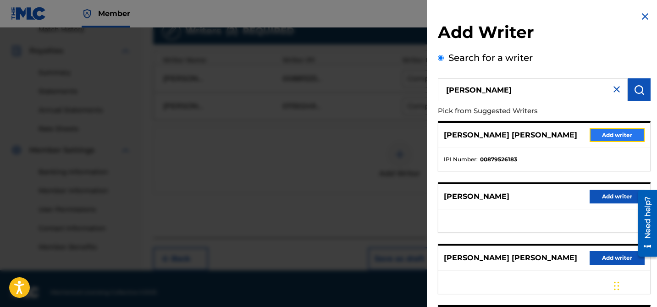
click at [620, 137] on button "Add writer" at bounding box center [617, 135] width 55 height 14
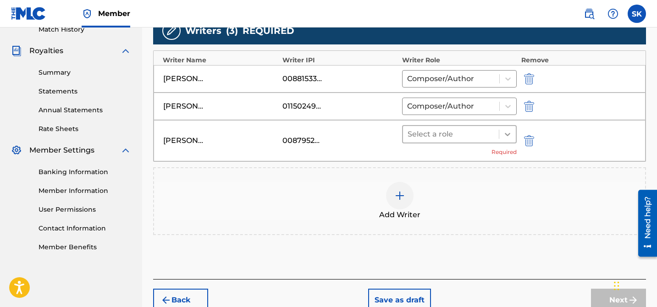
click at [511, 136] on icon at bounding box center [507, 134] width 9 height 9
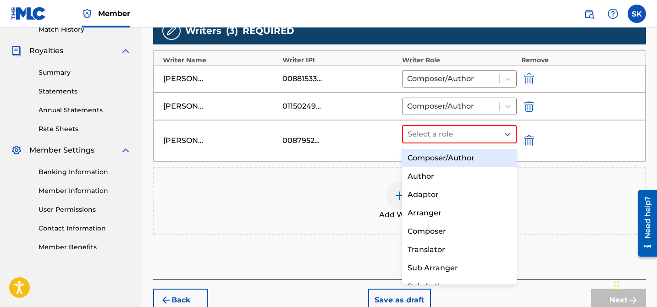
click at [476, 158] on div "Composer/Author" at bounding box center [459, 158] width 115 height 18
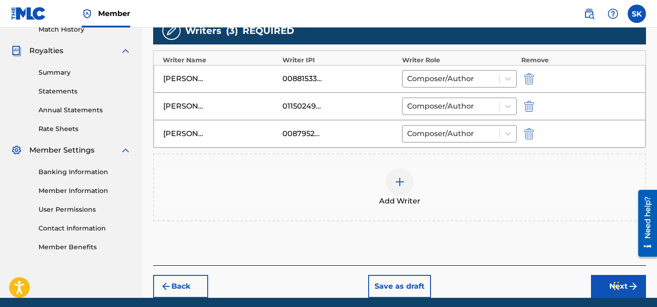
click at [402, 190] on div at bounding box center [400, 182] width 28 height 28
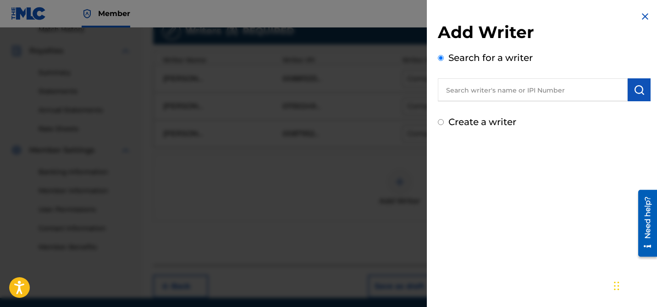
click at [511, 92] on input "text" at bounding box center [533, 89] width 190 height 23
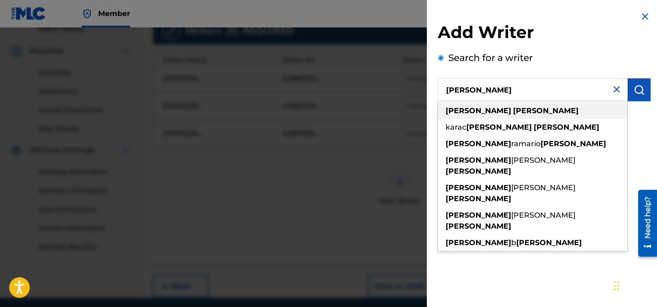
type input "[PERSON_NAME]"
click at [509, 113] on div "[PERSON_NAME]" at bounding box center [532, 111] width 189 height 17
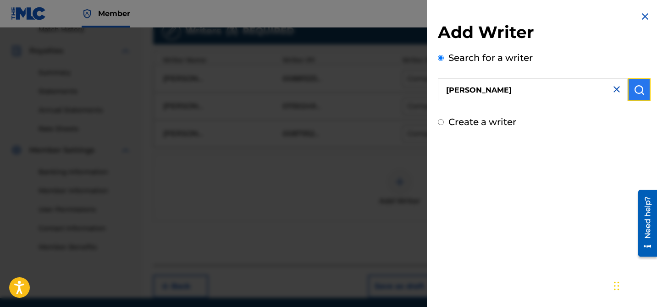
click at [634, 94] on img "submit" at bounding box center [639, 89] width 11 height 11
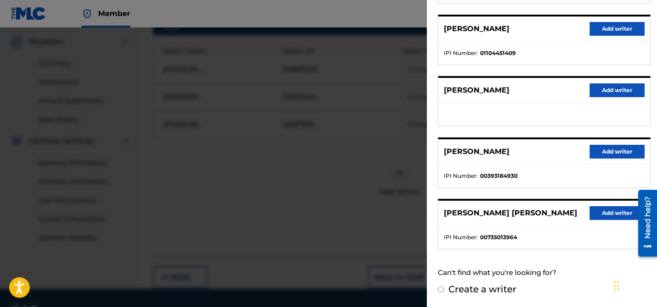
scroll to position [271, 0]
click at [609, 210] on button "Add writer" at bounding box center [617, 213] width 55 height 14
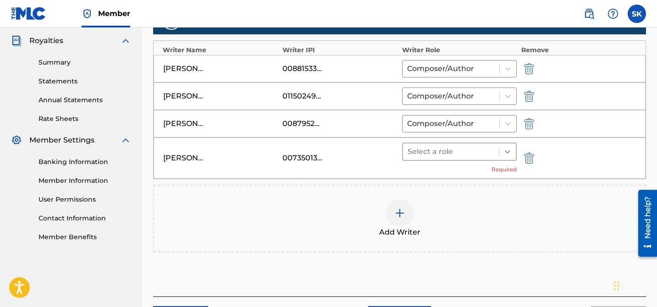
click at [504, 156] on div at bounding box center [507, 152] width 17 height 17
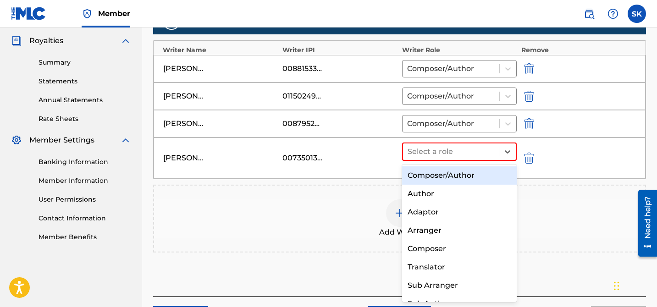
click at [457, 171] on div "Composer/Author" at bounding box center [459, 175] width 115 height 18
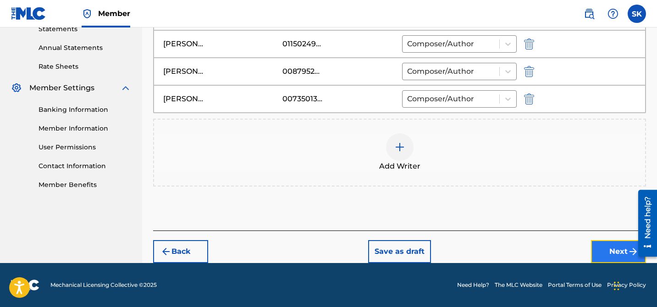
click at [606, 243] on button "Next" at bounding box center [618, 251] width 55 height 23
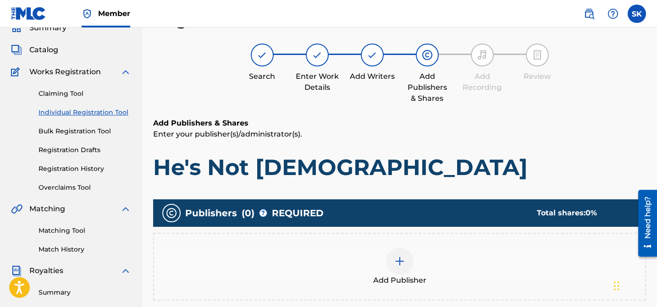
scroll to position [81, 0]
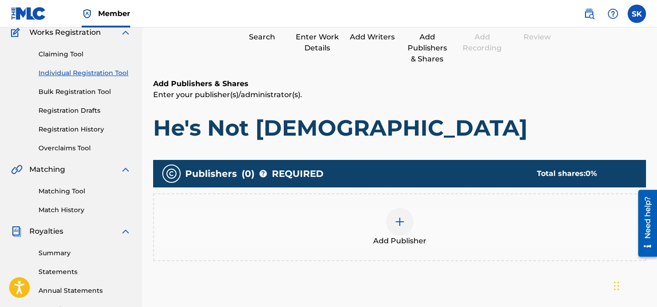
click at [399, 223] on img at bounding box center [399, 221] width 11 height 11
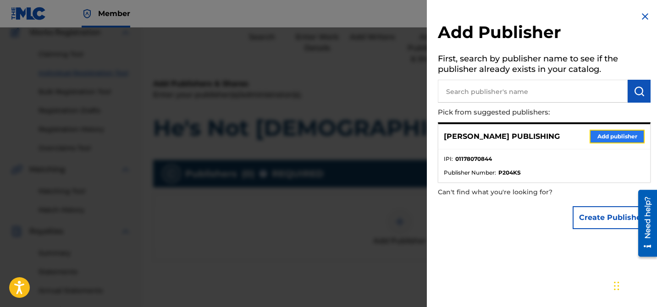
click at [604, 135] on button "Add publisher" at bounding box center [617, 137] width 55 height 14
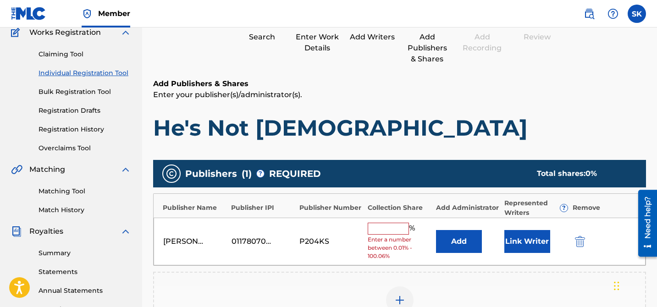
click at [395, 226] on input "text" at bounding box center [388, 229] width 41 height 12
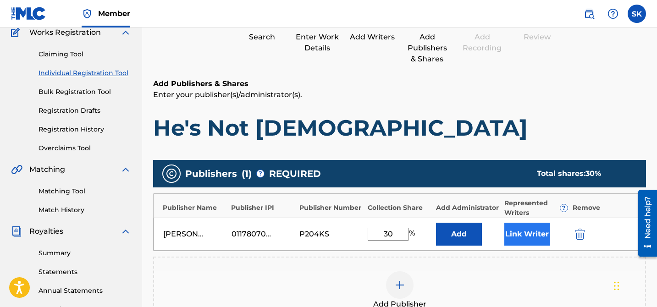
type input "30"
click at [535, 230] on button "Link Writer" at bounding box center [527, 234] width 46 height 23
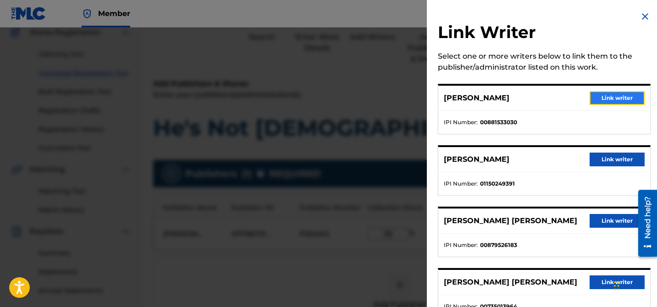
click at [619, 100] on button "Link writer" at bounding box center [617, 98] width 55 height 14
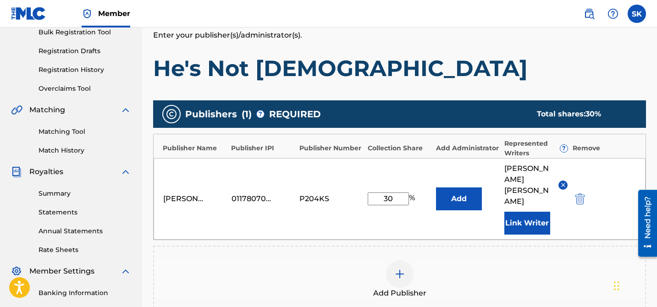
scroll to position [171, 0]
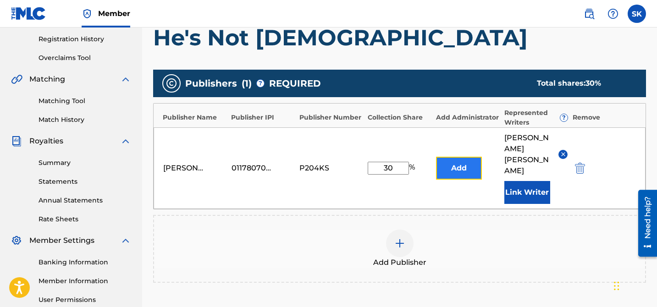
click at [448, 157] on button "Add" at bounding box center [459, 168] width 46 height 23
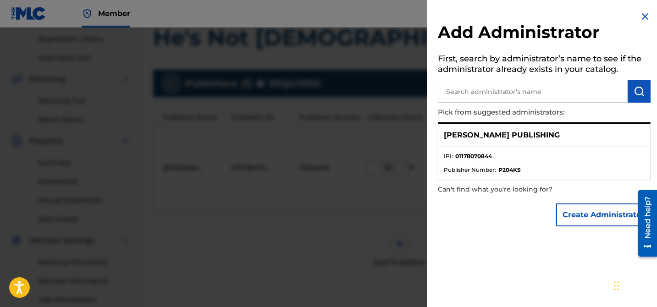
click at [513, 144] on div "[PERSON_NAME] PUBLISHING" at bounding box center [544, 135] width 212 height 22
click at [581, 135] on div "[PERSON_NAME] PUBLISHING" at bounding box center [544, 135] width 212 height 22
click at [497, 135] on p "[PERSON_NAME] PUBLISHING" at bounding box center [502, 135] width 116 height 11
click at [493, 167] on span "Publisher Number :" at bounding box center [470, 170] width 52 height 8
click at [508, 175] on ul "IPI : 01178070844 Publisher Number : P204KS" at bounding box center [544, 163] width 212 height 33
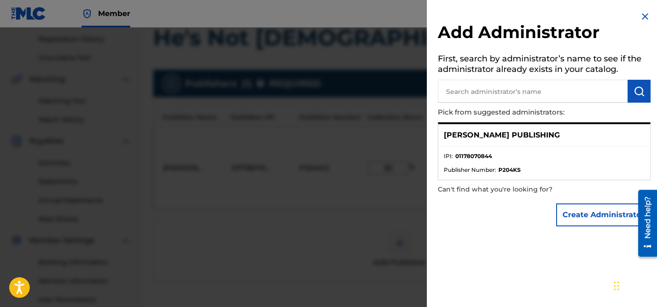
click at [576, 169] on li "Publisher Number : P204KS" at bounding box center [544, 170] width 201 height 8
click at [490, 153] on strong "01178070844" at bounding box center [473, 156] width 37 height 8
click at [490, 140] on div "[PERSON_NAME] PUBLISHING" at bounding box center [544, 135] width 212 height 22
click at [575, 135] on div "[PERSON_NAME] PUBLISHING" at bounding box center [544, 135] width 212 height 22
click at [474, 161] on li "IPI : 01178070844" at bounding box center [544, 159] width 201 height 14
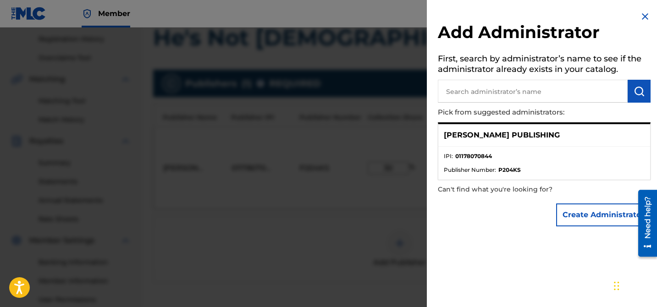
click at [475, 127] on div "[PERSON_NAME] PUBLISHING" at bounding box center [544, 135] width 212 height 22
click at [640, 16] on img at bounding box center [645, 16] width 11 height 11
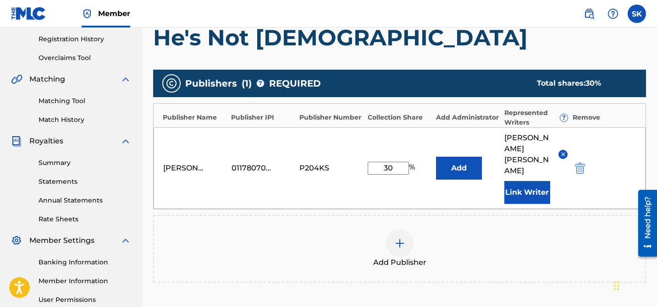
click at [401, 238] on img at bounding box center [399, 243] width 11 height 11
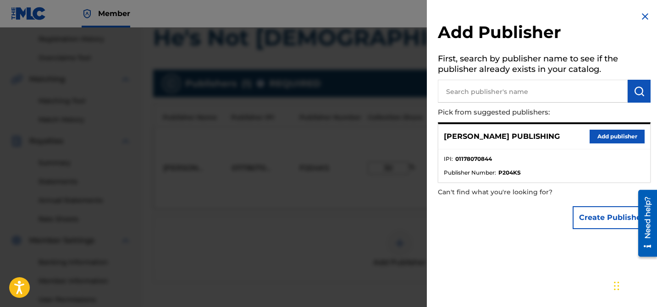
click at [497, 80] on input "text" at bounding box center [533, 91] width 190 height 23
click at [642, 11] on img at bounding box center [645, 16] width 11 height 11
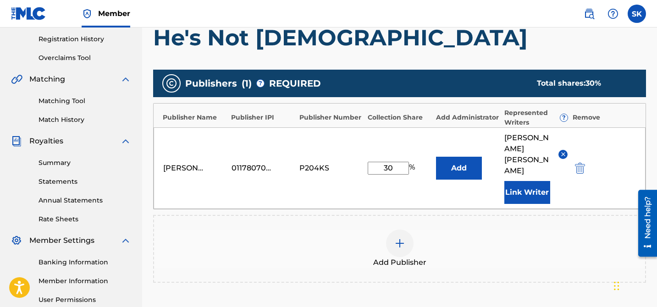
click at [399, 238] on img at bounding box center [399, 243] width 11 height 11
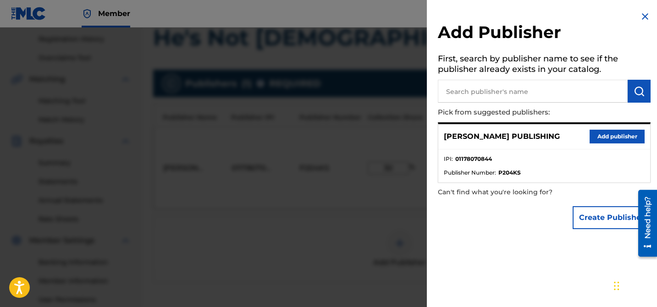
click at [505, 91] on input "text" at bounding box center [533, 91] width 190 height 23
type input "watershaw music"
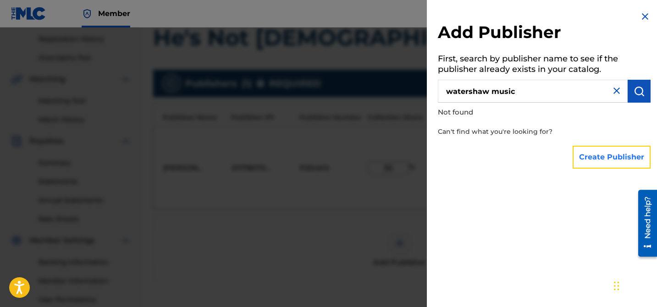
click at [618, 159] on button "Create Publisher" at bounding box center [612, 157] width 78 height 23
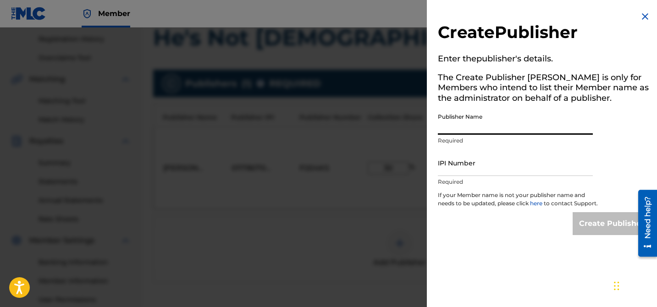
click at [525, 123] on input "Publisher Name" at bounding box center [515, 122] width 155 height 26
type input "WATERSHAW MUSIC"
click at [492, 165] on input "IPI Number" at bounding box center [515, 163] width 155 height 26
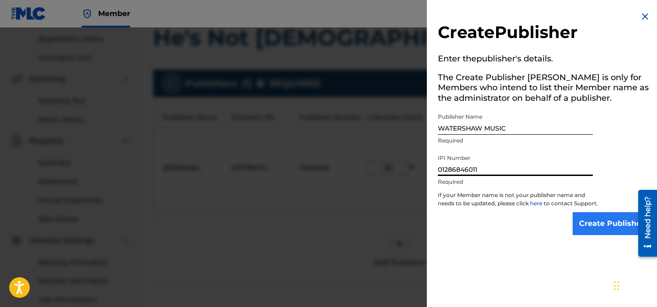
type input "01286846011"
click at [600, 233] on input "Create Publisher" at bounding box center [612, 223] width 78 height 23
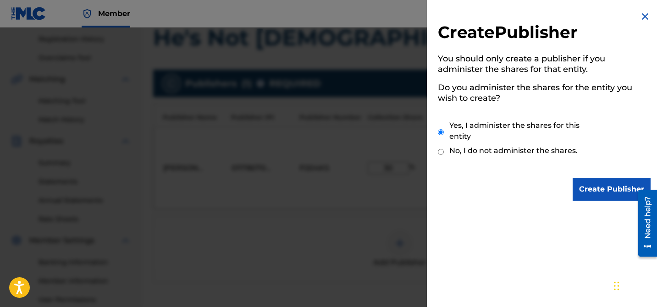
click at [441, 154] on input "No, I do not administer the shares." at bounding box center [441, 152] width 6 height 9
radio input "true"
click at [440, 132] on input "Yes, I administer the shares for this entity" at bounding box center [441, 132] width 6 height 20
radio input "true"
click at [641, 18] on img at bounding box center [645, 16] width 11 height 11
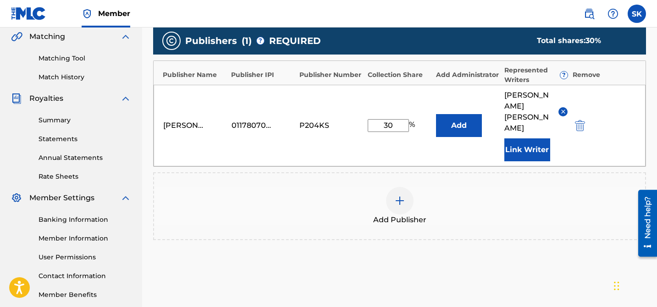
scroll to position [273, 0]
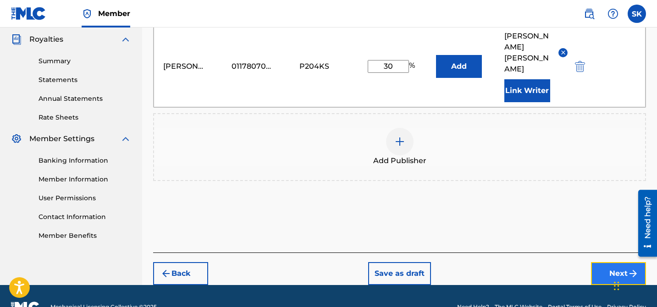
click at [598, 262] on button "Next" at bounding box center [618, 273] width 55 height 23
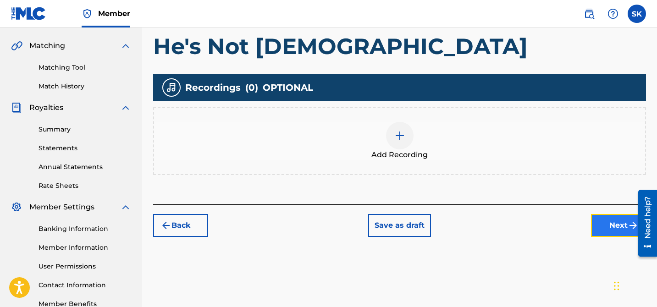
click at [606, 234] on button "Next" at bounding box center [618, 225] width 55 height 23
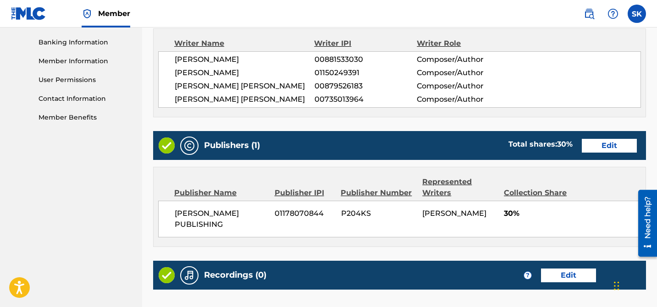
scroll to position [493, 0]
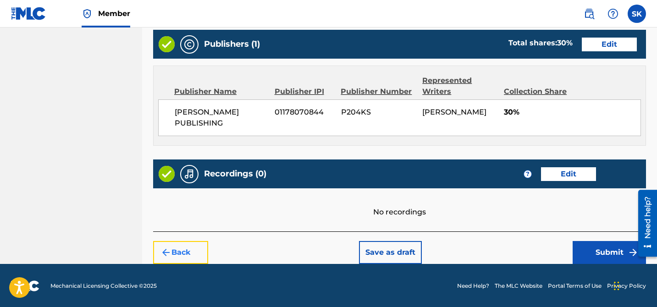
click at [175, 250] on button "Back" at bounding box center [180, 252] width 55 height 23
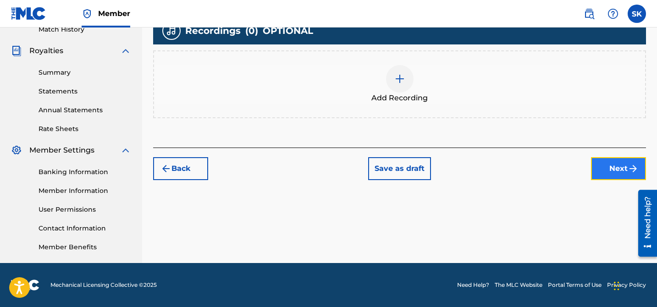
click at [627, 168] on button "Next" at bounding box center [618, 168] width 55 height 23
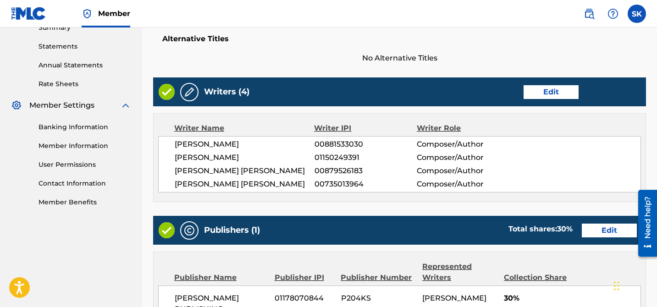
scroll to position [459, 0]
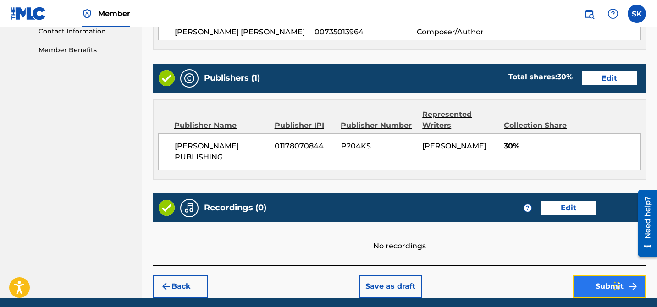
click at [598, 291] on button "Submit" at bounding box center [609, 286] width 73 height 23
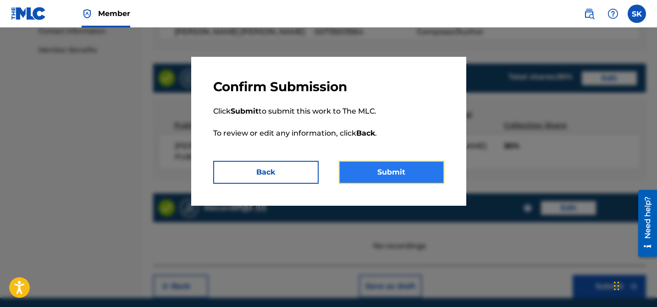
click at [392, 170] on button "Submit" at bounding box center [391, 172] width 105 height 23
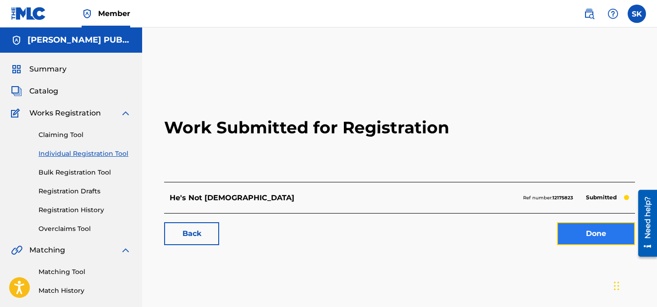
click at [578, 233] on link "Done" at bounding box center [596, 233] width 78 height 23
